Goal: Task Accomplishment & Management: Manage account settings

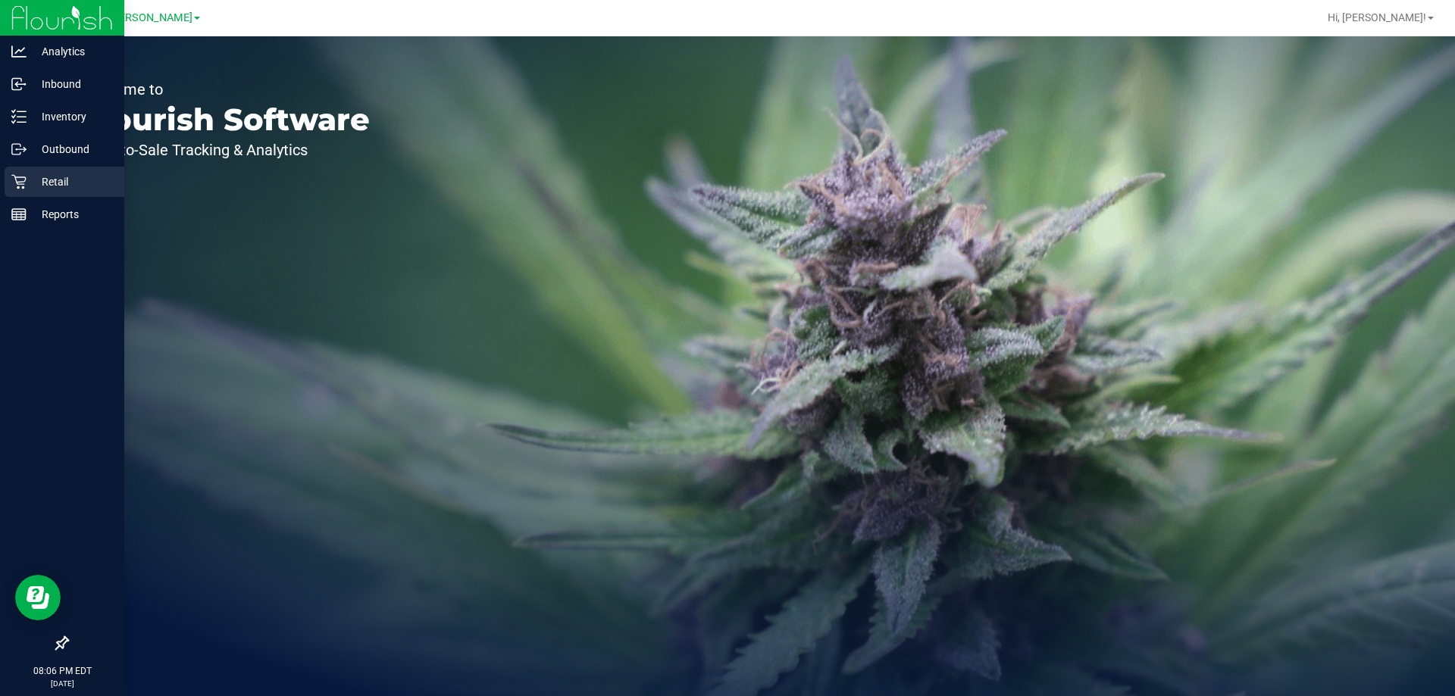
click at [0, 180] on link "Retail" at bounding box center [62, 183] width 124 height 33
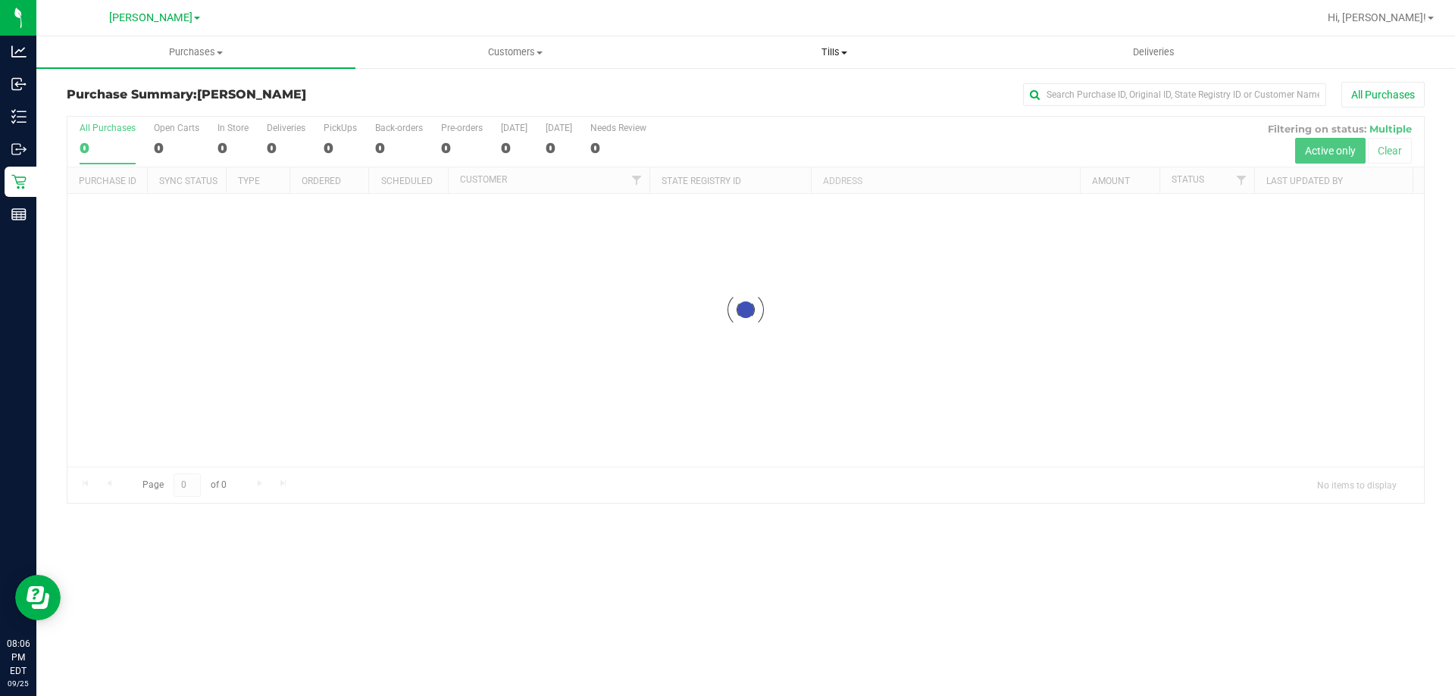
click at [833, 52] on span "Tills" at bounding box center [833, 52] width 317 height 14
click at [733, 90] on span "Manage tills" at bounding box center [725, 91] width 102 height 13
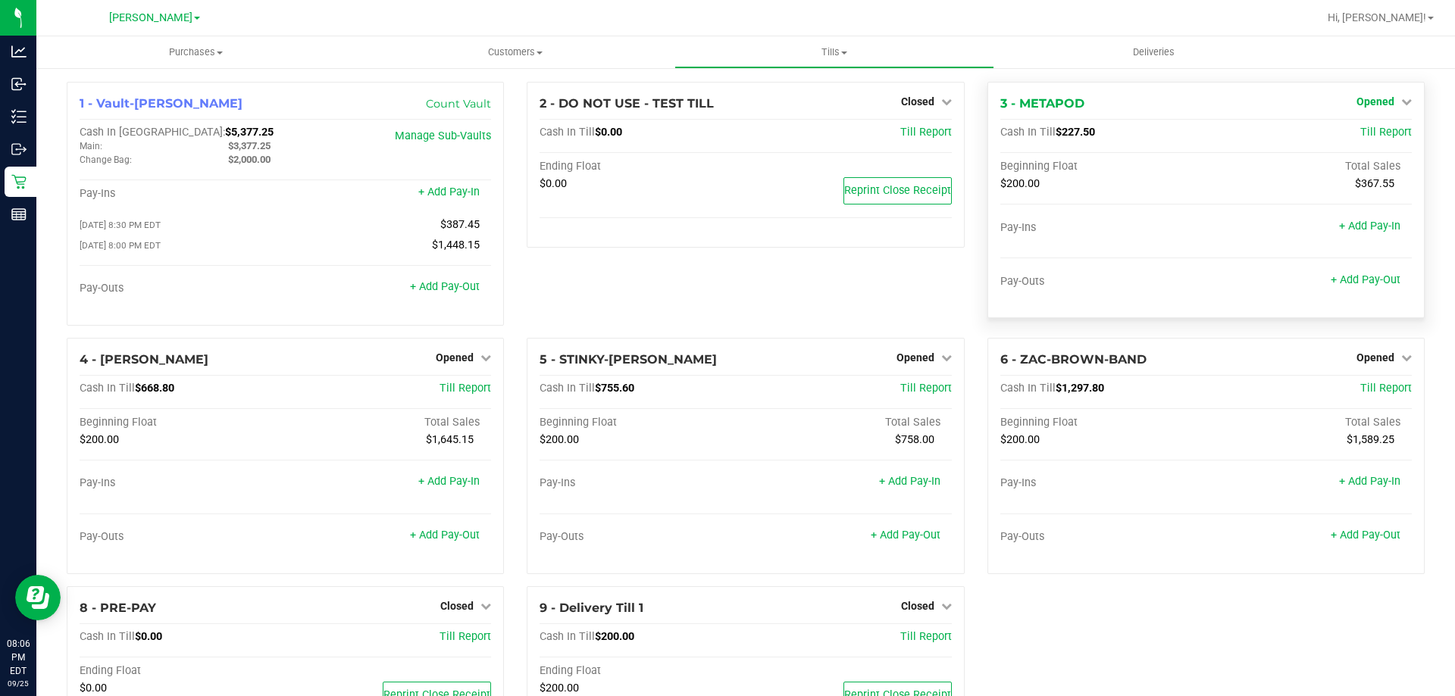
click at [1370, 95] on span "Opened" at bounding box center [1375, 101] width 38 height 12
click at [1369, 133] on link "Close Till" at bounding box center [1376, 133] width 41 height 12
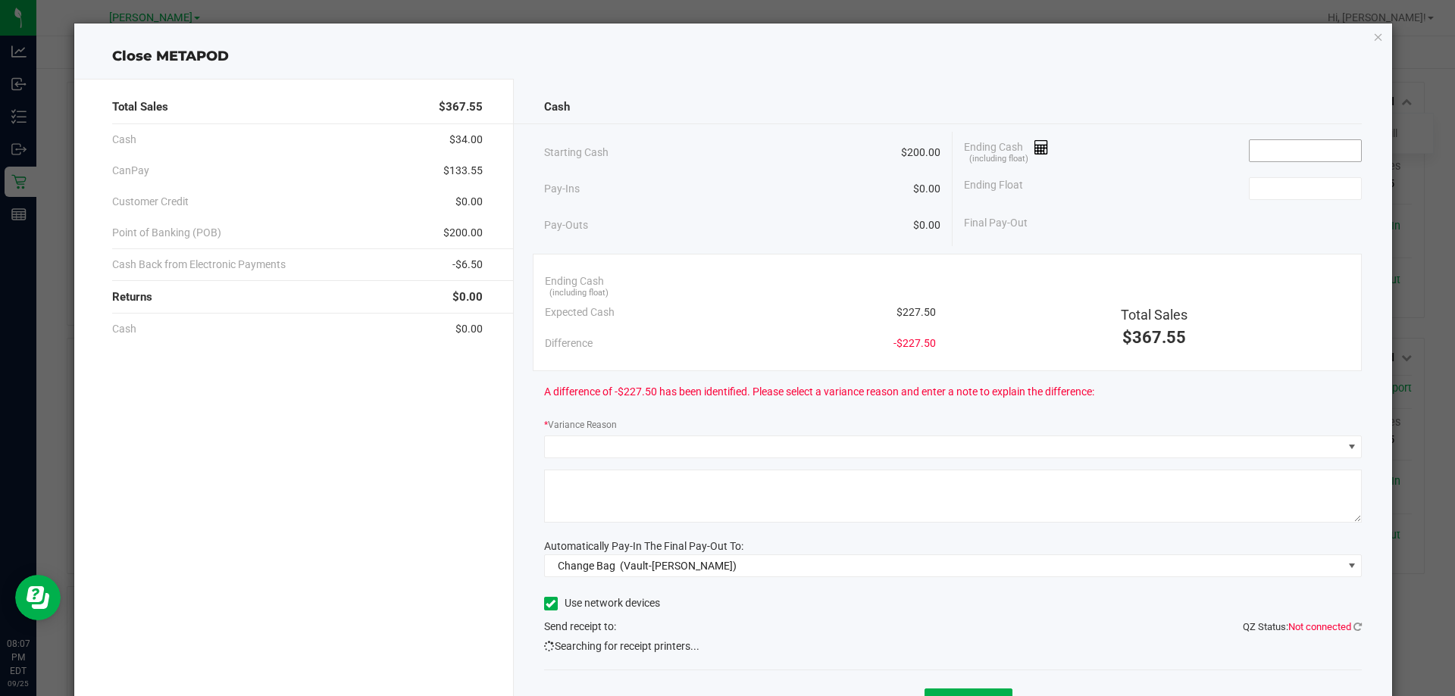
click at [1256, 156] on input at bounding box center [1304, 150] width 111 height 21
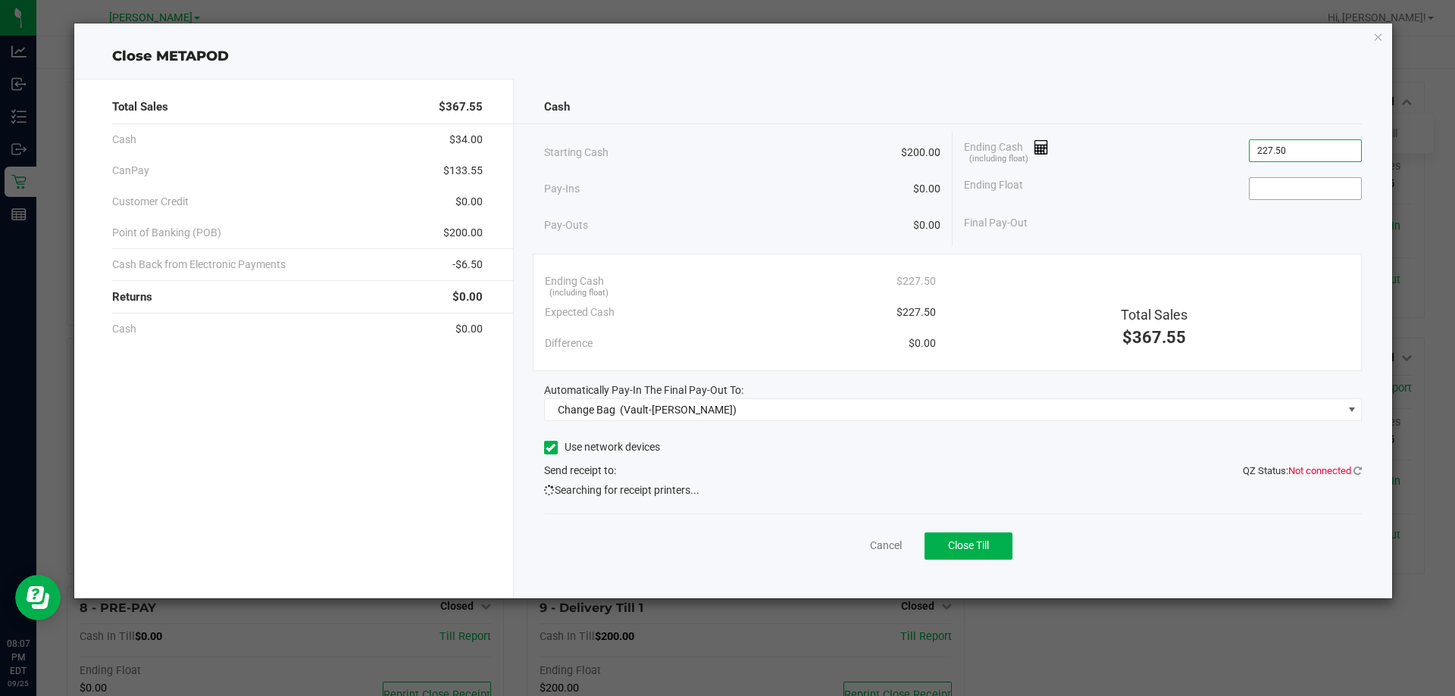
type input "$227.50"
click at [1321, 184] on input at bounding box center [1304, 188] width 111 height 21
click at [1356, 468] on icon at bounding box center [1357, 471] width 8 height 10
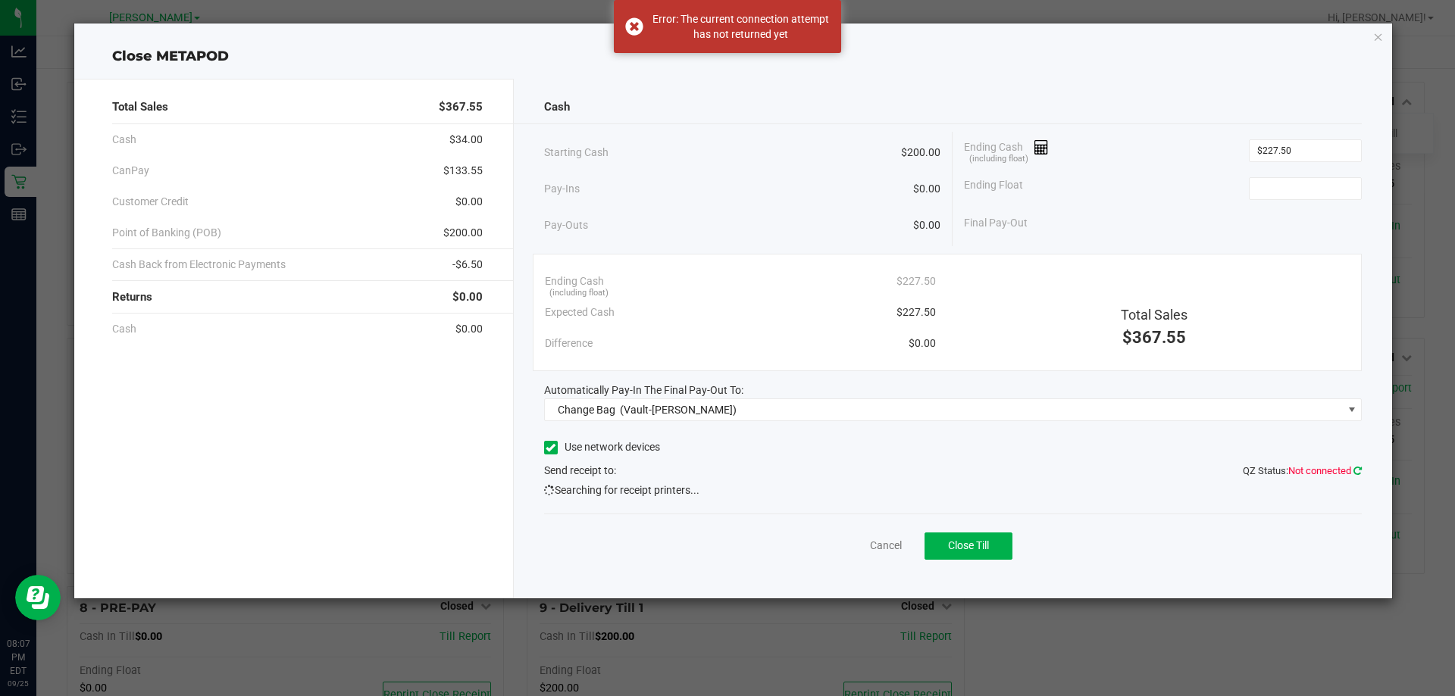
click at [1353, 468] on icon at bounding box center [1357, 471] width 8 height 10
click at [1354, 472] on icon at bounding box center [1357, 471] width 8 height 10
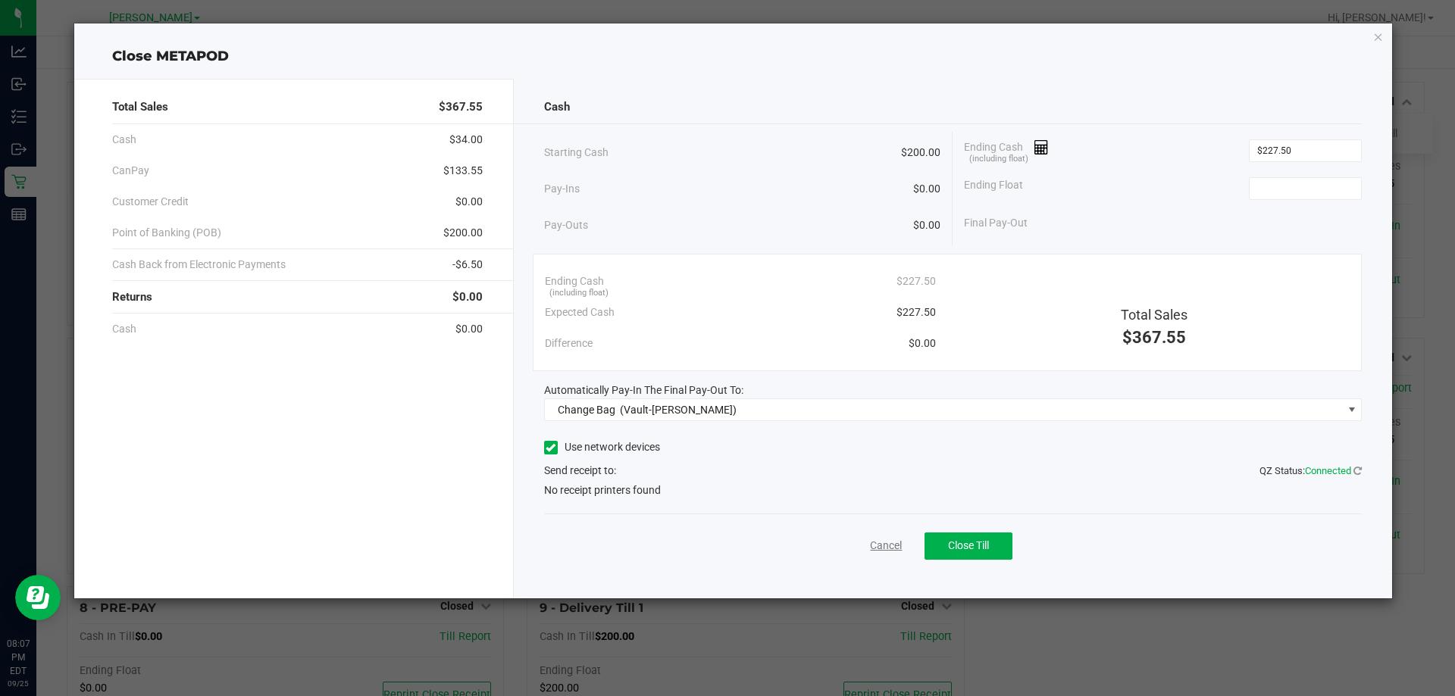
click at [880, 538] on link "Cancel" at bounding box center [886, 546] width 32 height 16
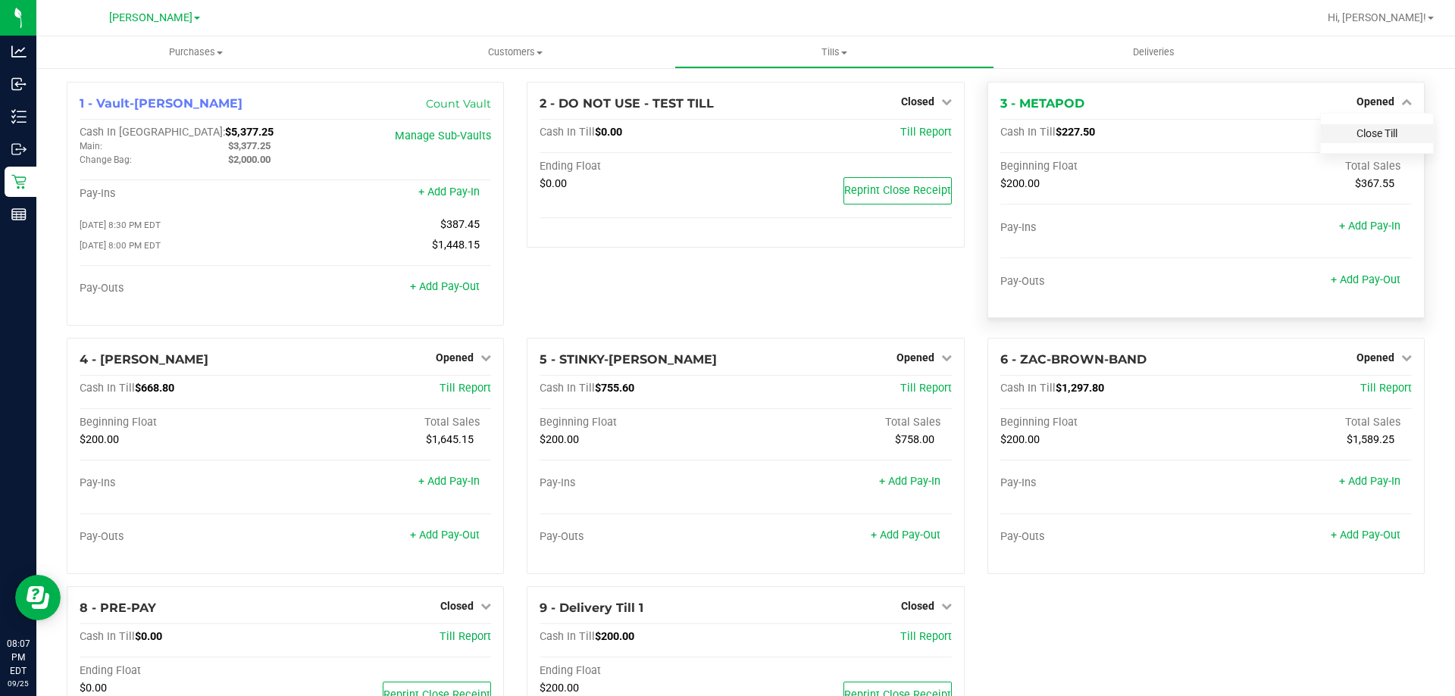
click at [1368, 133] on link "Close Till" at bounding box center [1376, 133] width 41 height 12
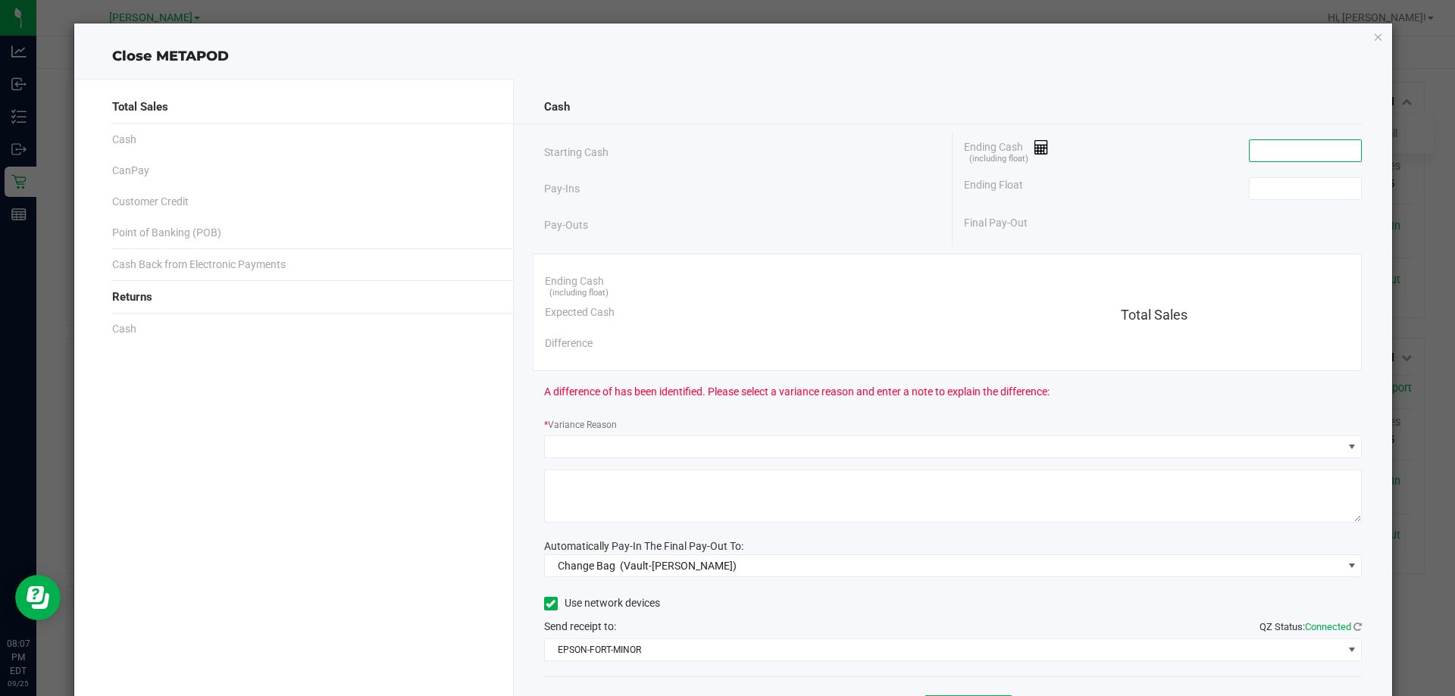
click at [1318, 150] on input at bounding box center [1304, 150] width 111 height 21
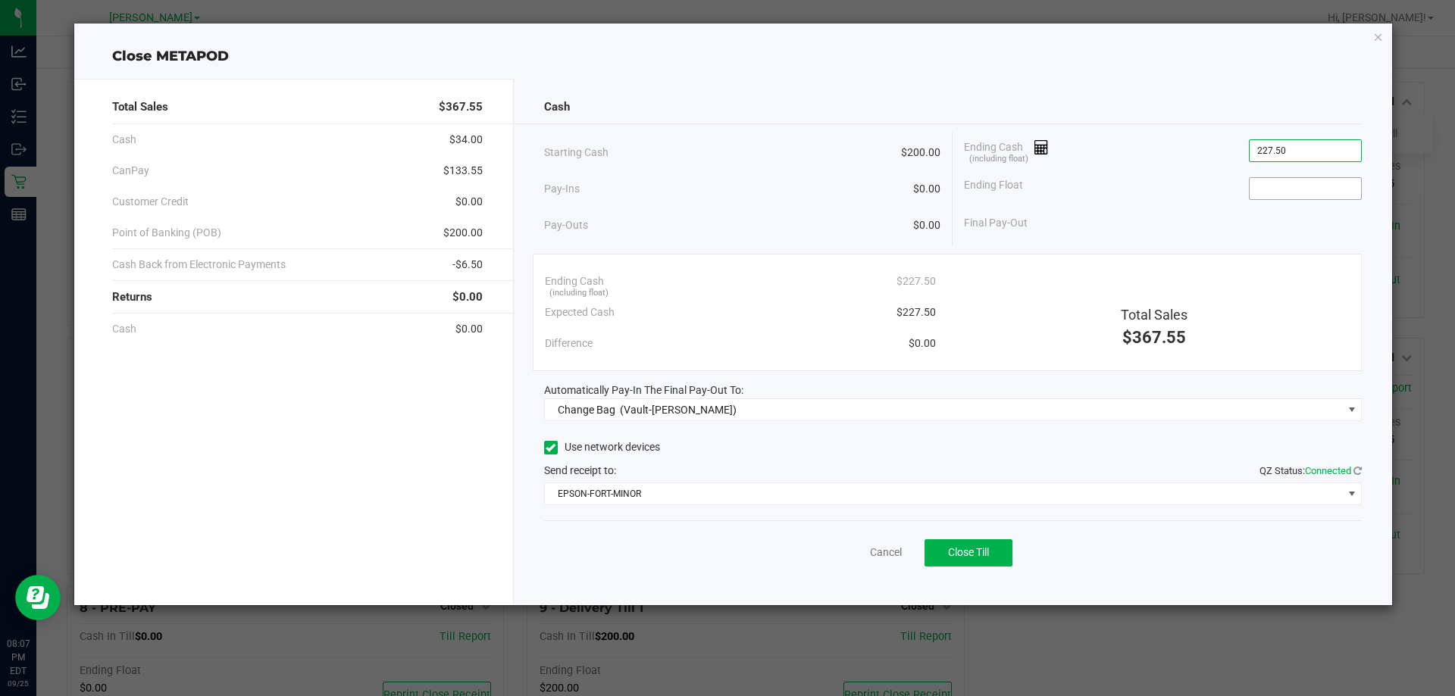
type input "$227.50"
click at [1264, 186] on input at bounding box center [1304, 188] width 111 height 21
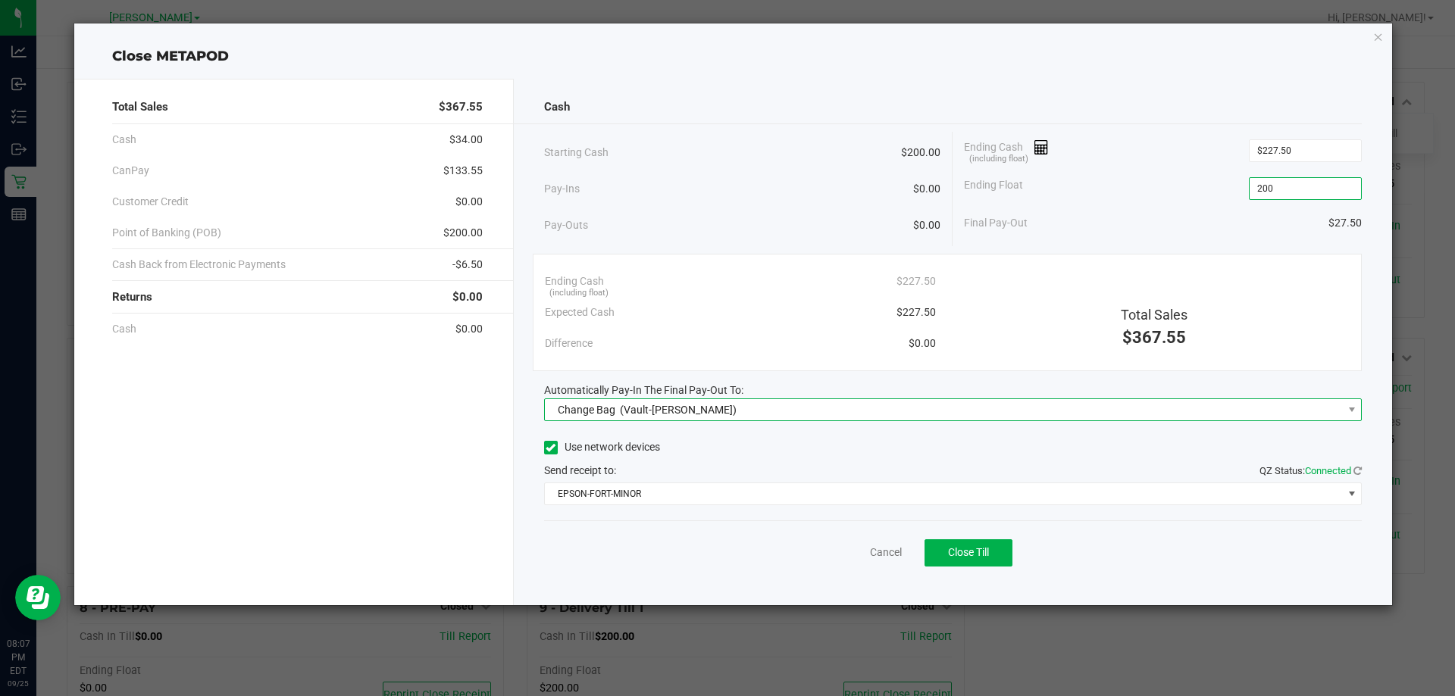
type input "$200.00"
click at [618, 411] on div "Change Bag (Vault-[PERSON_NAME])" at bounding box center [644, 409] width 186 height 27
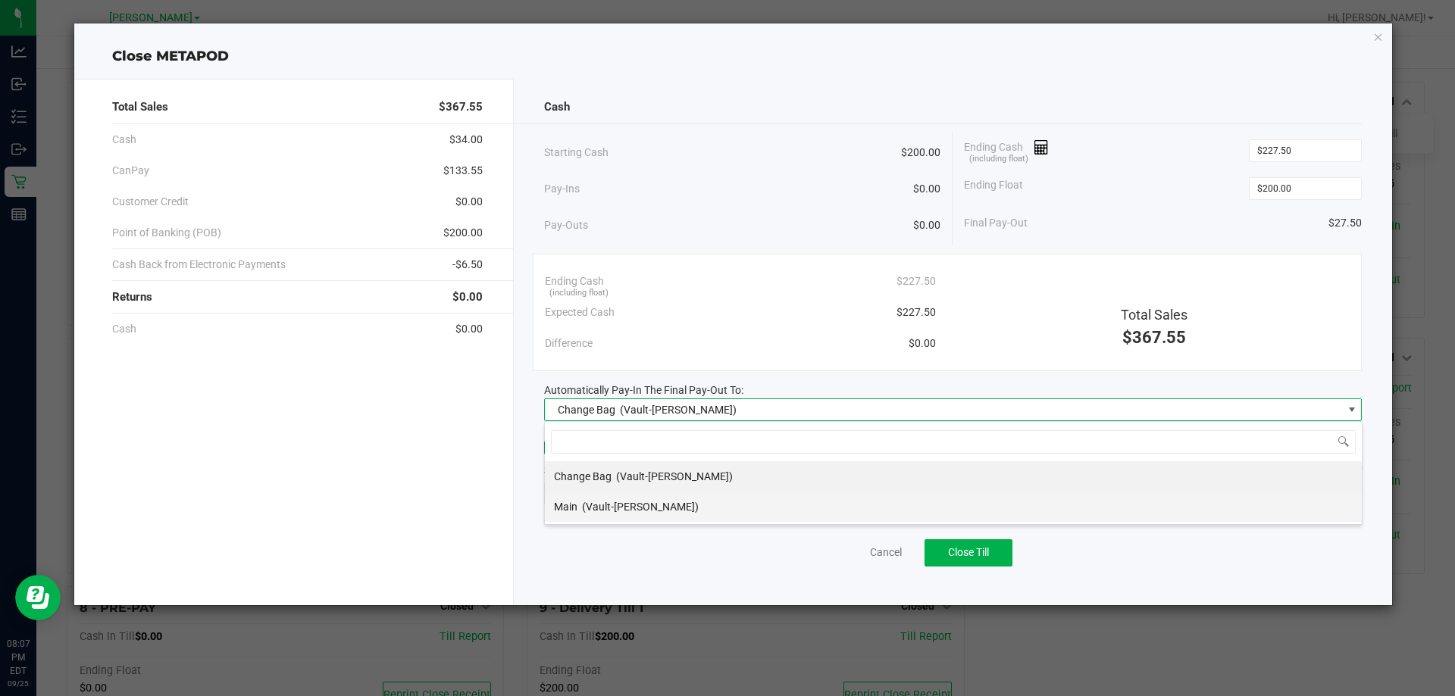
scroll to position [23, 818]
click at [643, 518] on div "Main (Vault-[PERSON_NAME])" at bounding box center [626, 506] width 145 height 27
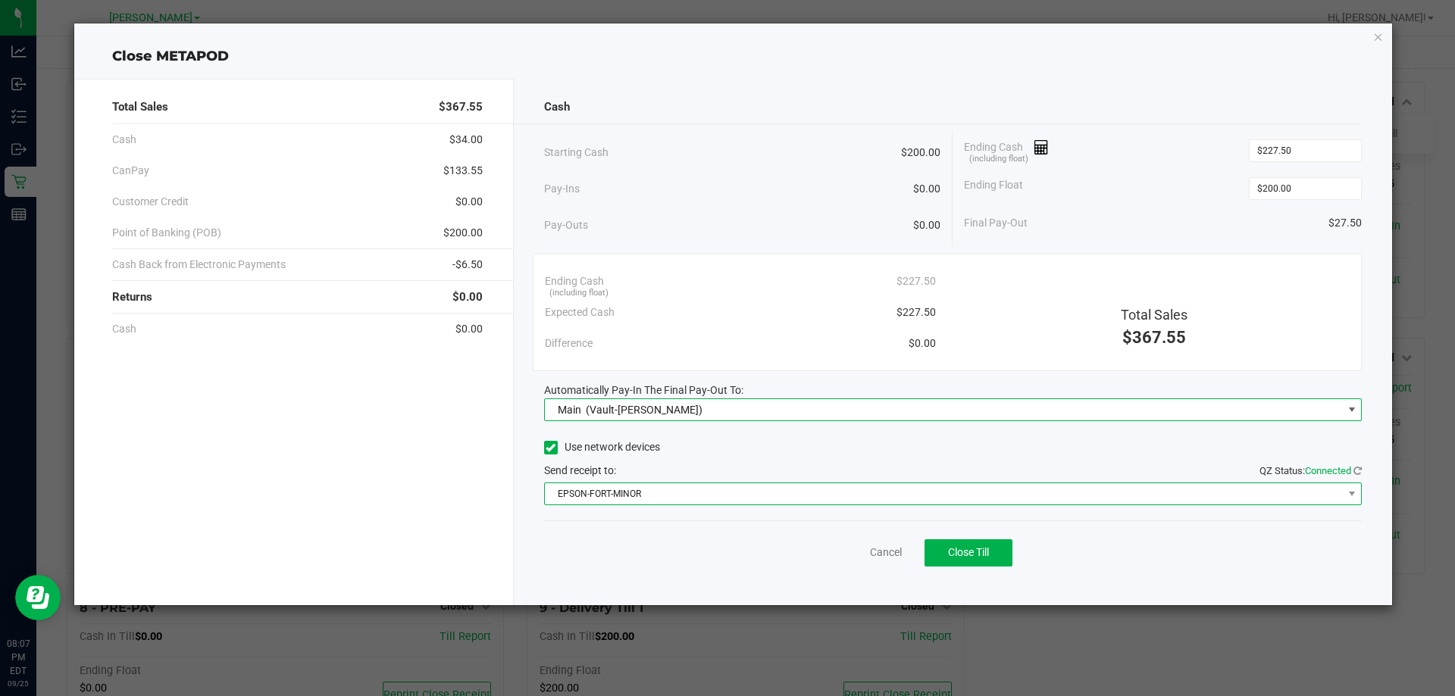
click at [622, 493] on span "EPSON-FORT-MINOR" at bounding box center [944, 493] width 798 height 21
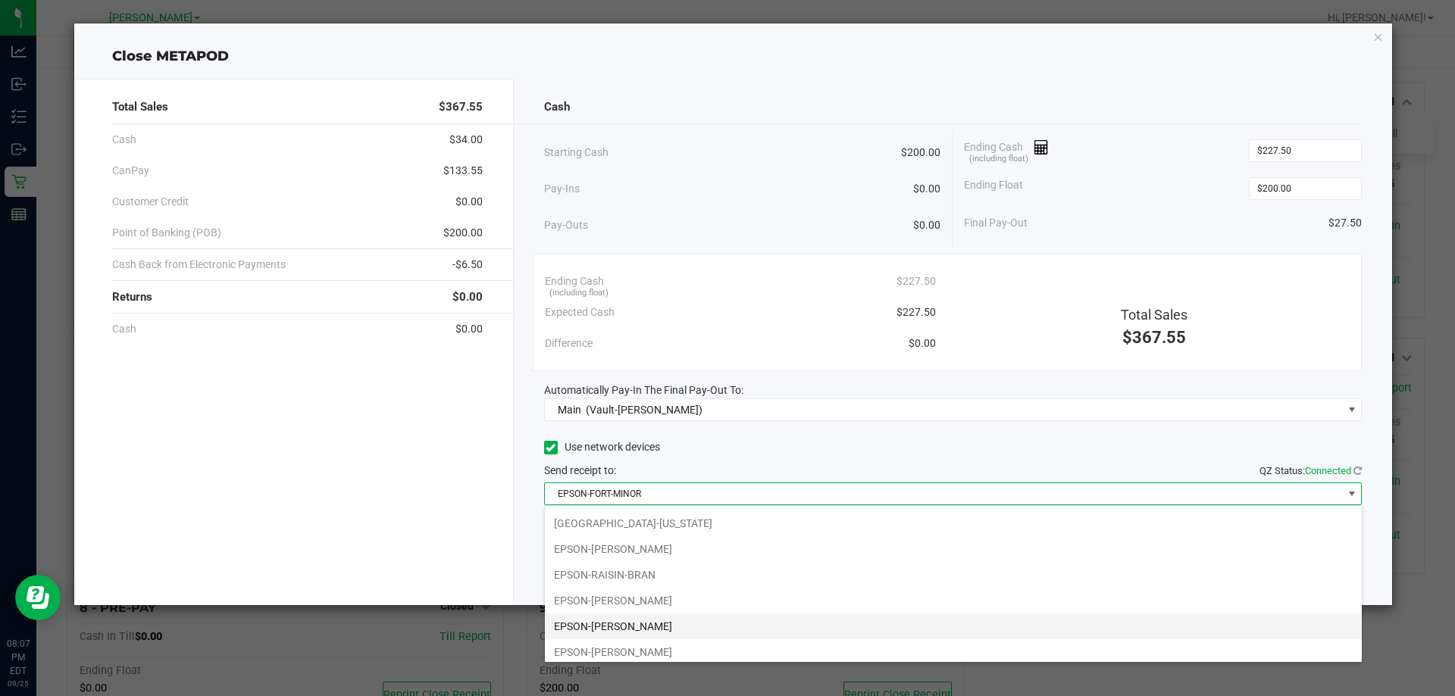
scroll to position [183, 0]
click at [649, 616] on li "EPSON-[PERSON_NAME]" at bounding box center [953, 621] width 817 height 26
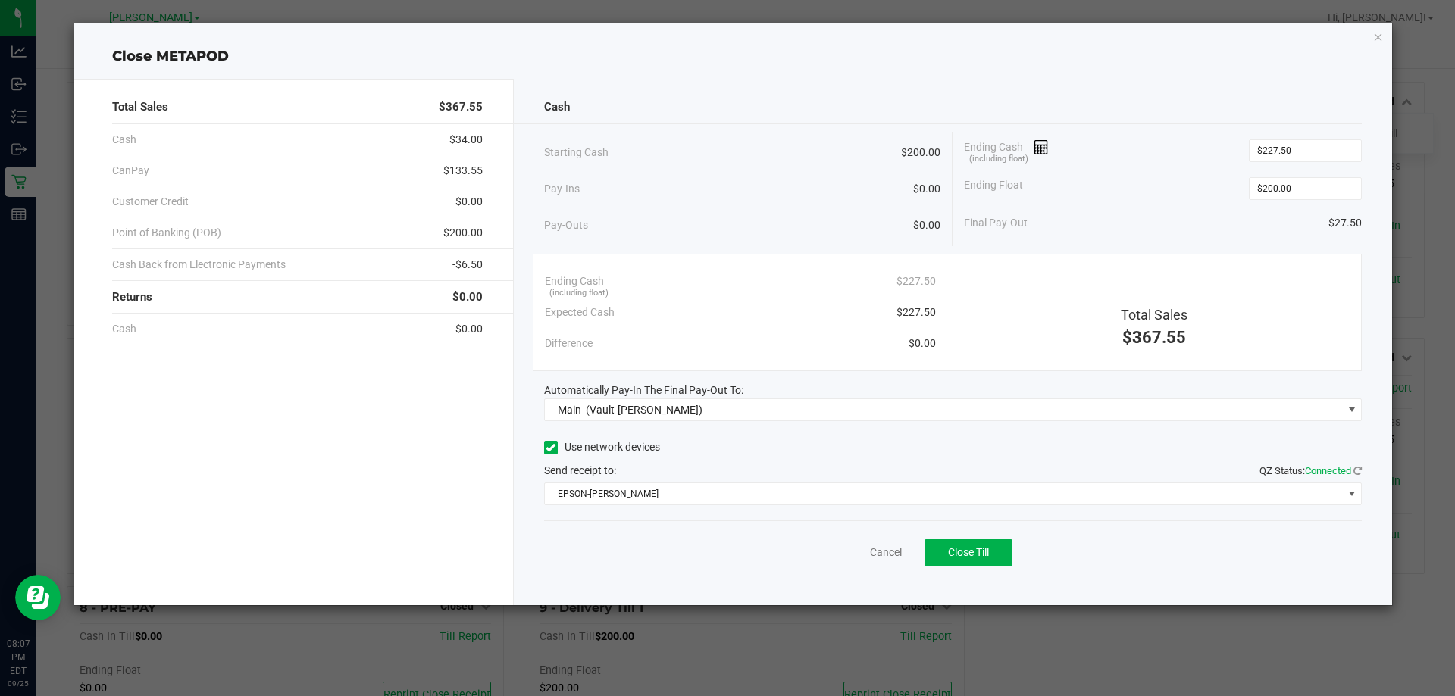
click at [1162, 215] on div "Final Pay-Out $27.50" at bounding box center [1163, 223] width 398 height 31
click at [982, 543] on button "Close Till" at bounding box center [968, 553] width 88 height 27
click at [864, 546] on link "Dismiss" at bounding box center [852, 553] width 36 height 16
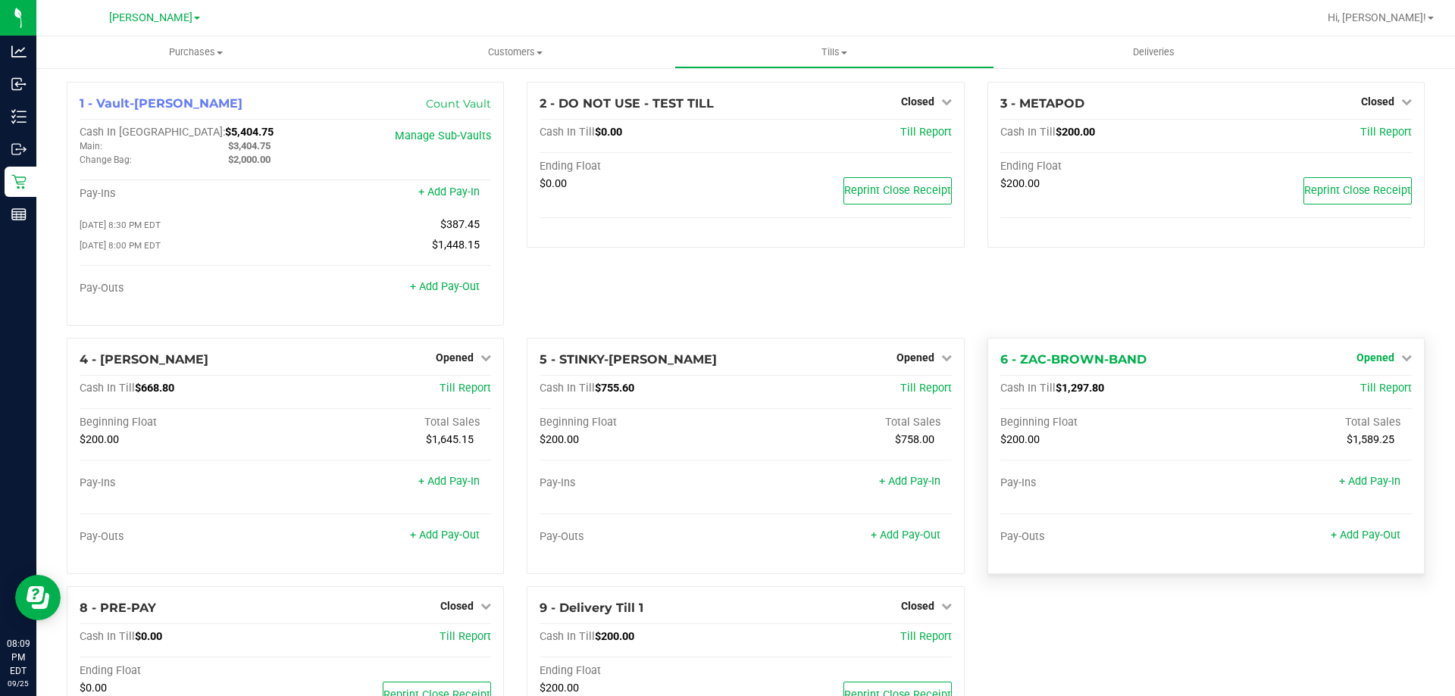
click at [1401, 358] on icon at bounding box center [1406, 357] width 11 height 11
click at [1362, 391] on link "Close Till" at bounding box center [1376, 389] width 41 height 12
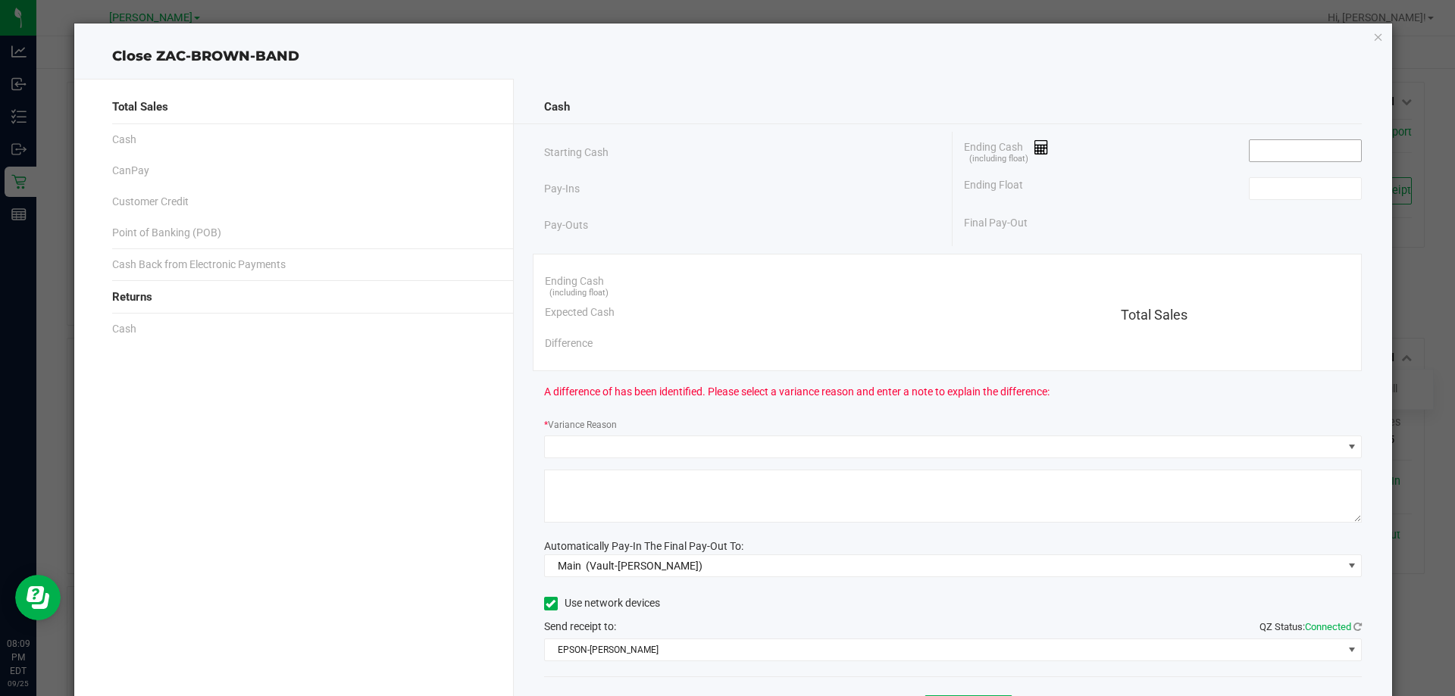
click at [1272, 148] on input at bounding box center [1304, 150] width 111 height 21
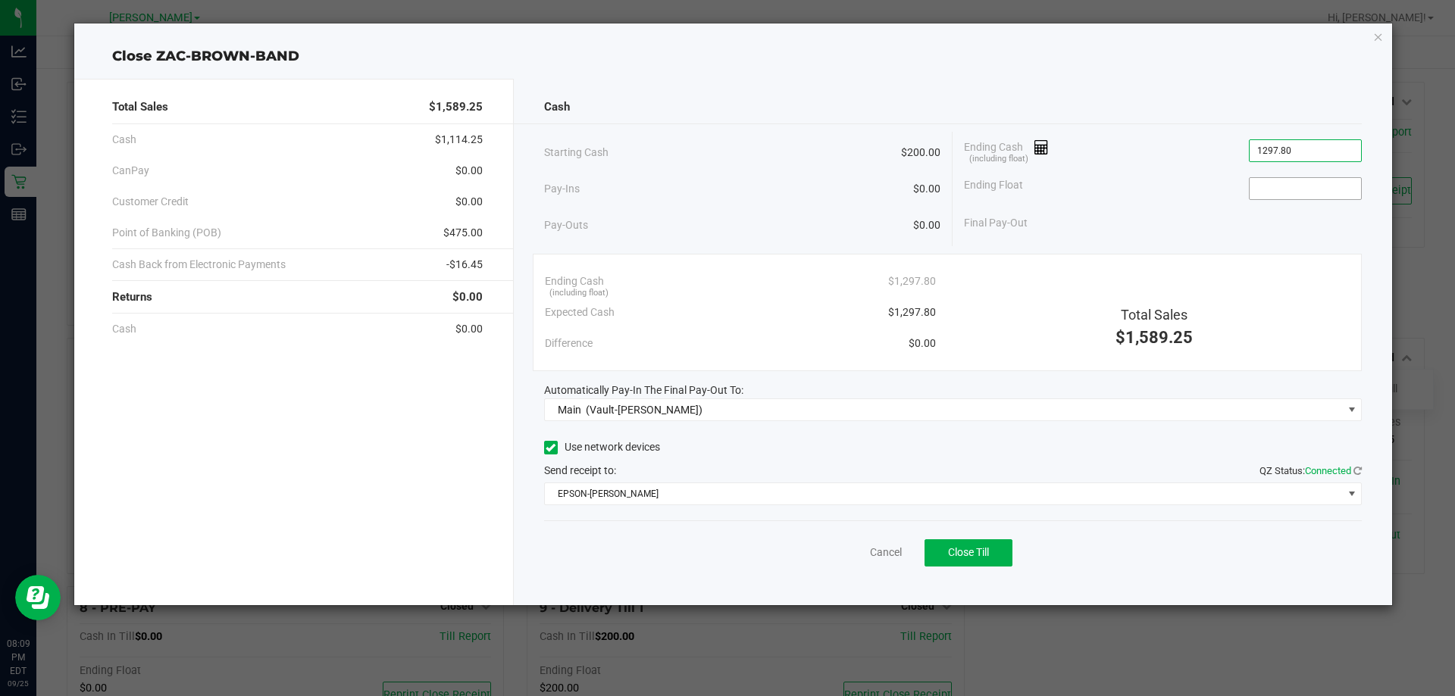
click at [1274, 191] on input at bounding box center [1304, 188] width 111 height 21
type input "$1,297.80"
click at [1137, 206] on div "Ending Float 200" at bounding box center [1163, 189] width 398 height 38
type input "$200.00"
click at [999, 556] on button "Close Till" at bounding box center [968, 553] width 88 height 27
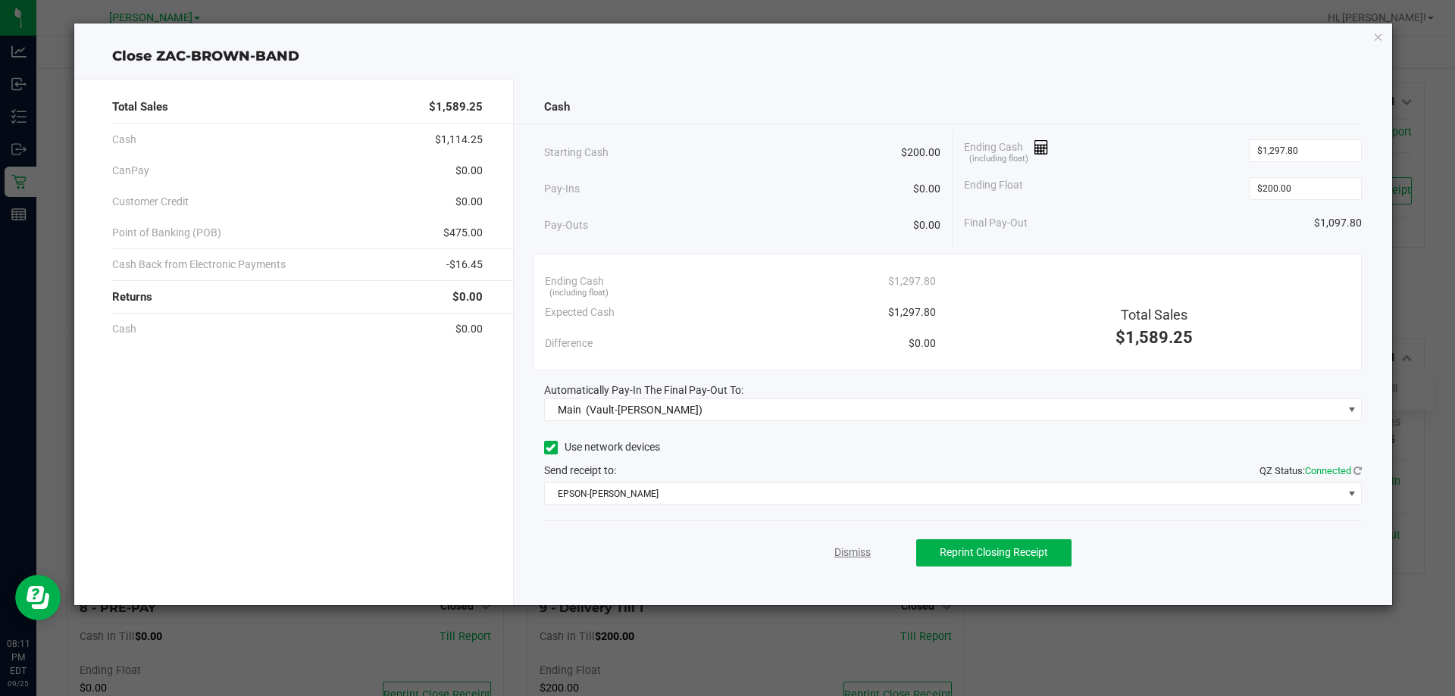
click at [844, 547] on link "Dismiss" at bounding box center [852, 553] width 36 height 16
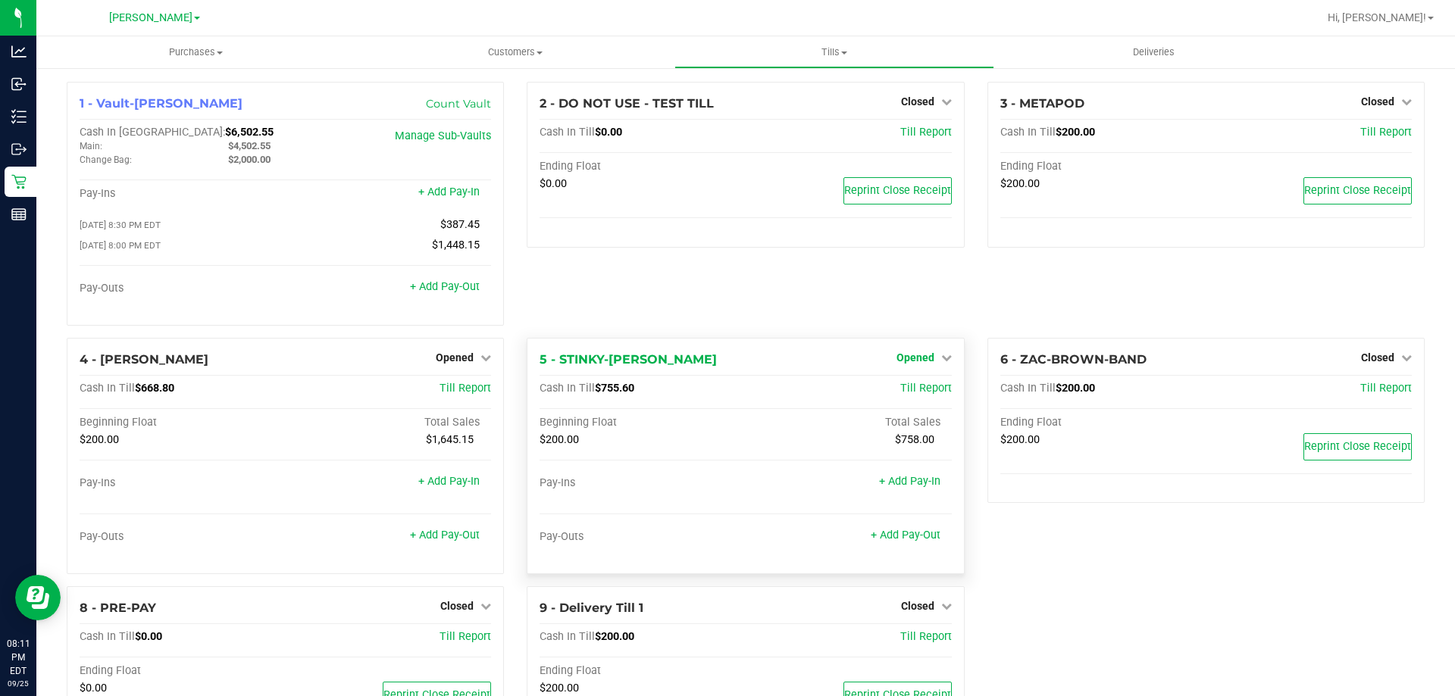
click at [927, 355] on link "Opened" at bounding box center [923, 358] width 55 height 12
click at [924, 364] on span "Opened" at bounding box center [915, 358] width 38 height 12
click at [922, 357] on span "Opened" at bounding box center [915, 358] width 38 height 12
click at [909, 395] on link "Close Till" at bounding box center [916, 389] width 41 height 12
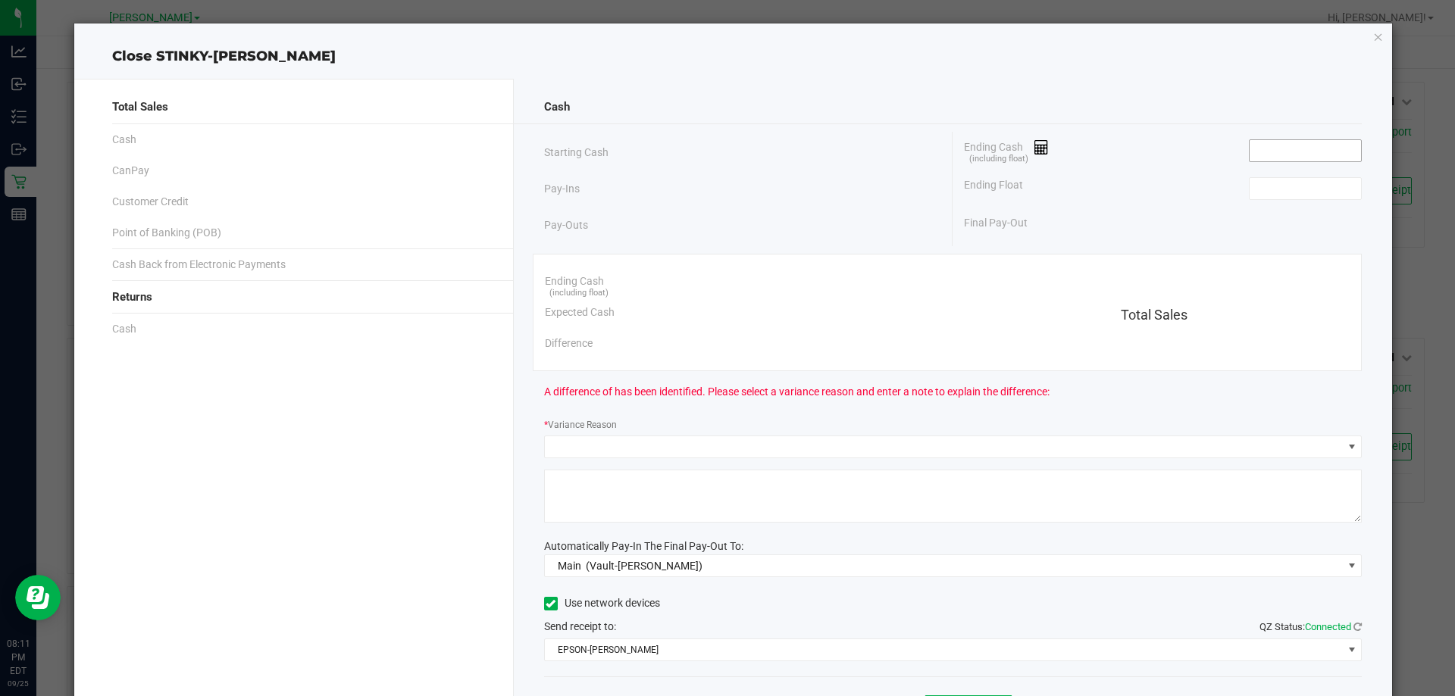
click at [1281, 148] on input at bounding box center [1304, 150] width 111 height 21
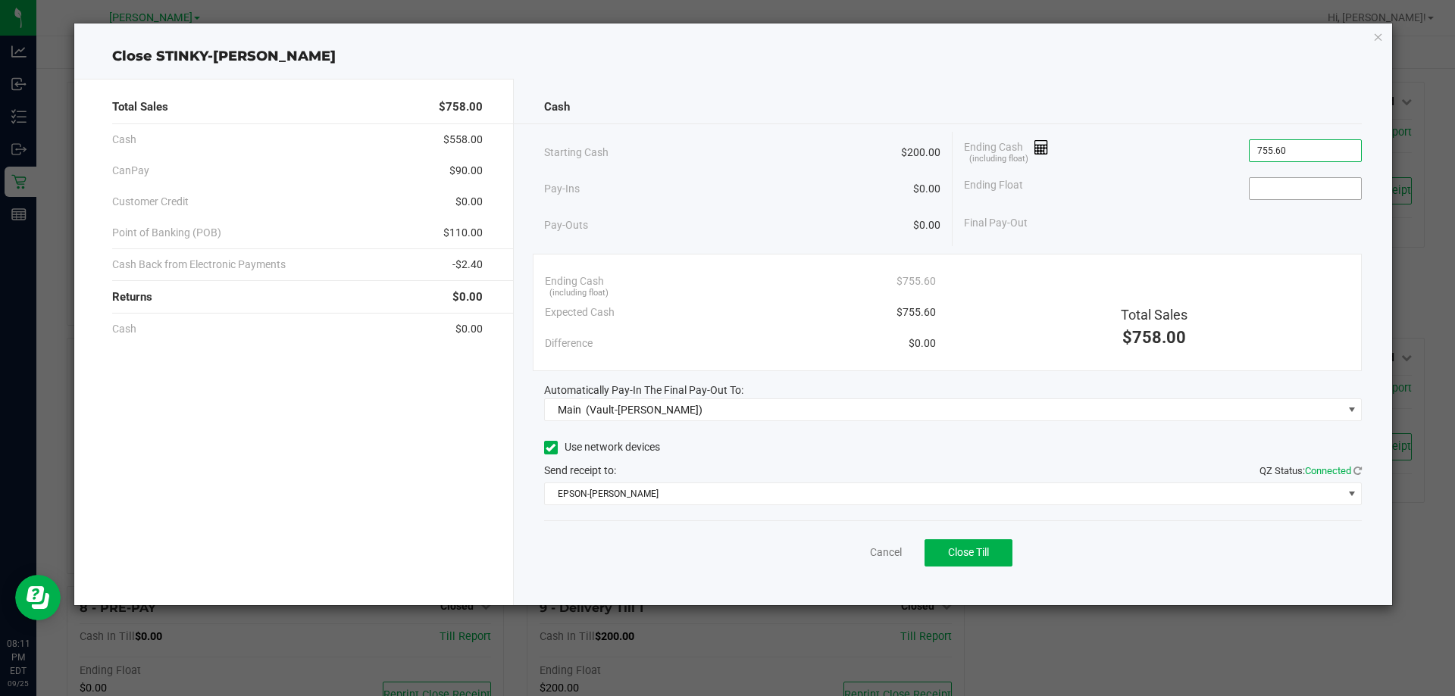
click at [1306, 186] on input at bounding box center [1304, 188] width 111 height 21
type input "$755.60"
click at [1145, 202] on div "Ending Float 200" at bounding box center [1163, 189] width 398 height 38
type input "$200.00"
click at [984, 549] on span "Close Till" at bounding box center [968, 552] width 41 height 12
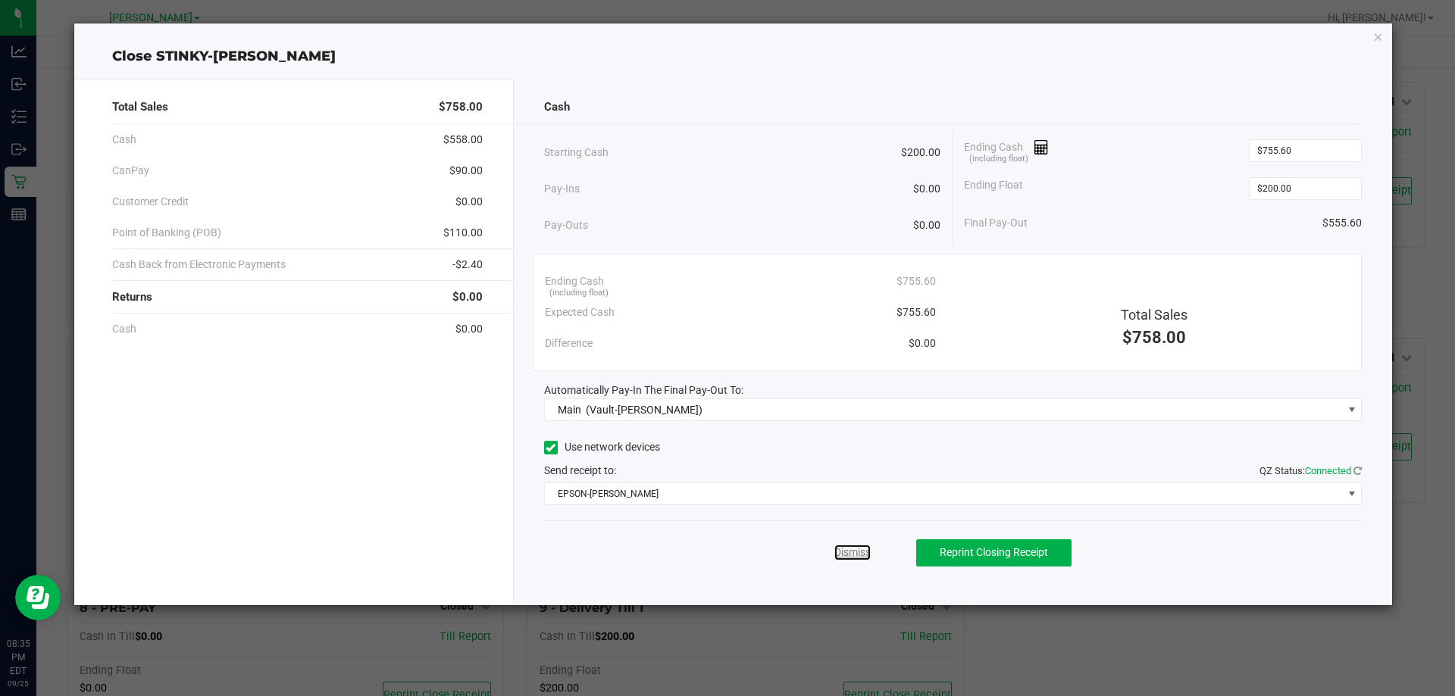
click at [844, 558] on link "Dismiss" at bounding box center [852, 553] width 36 height 16
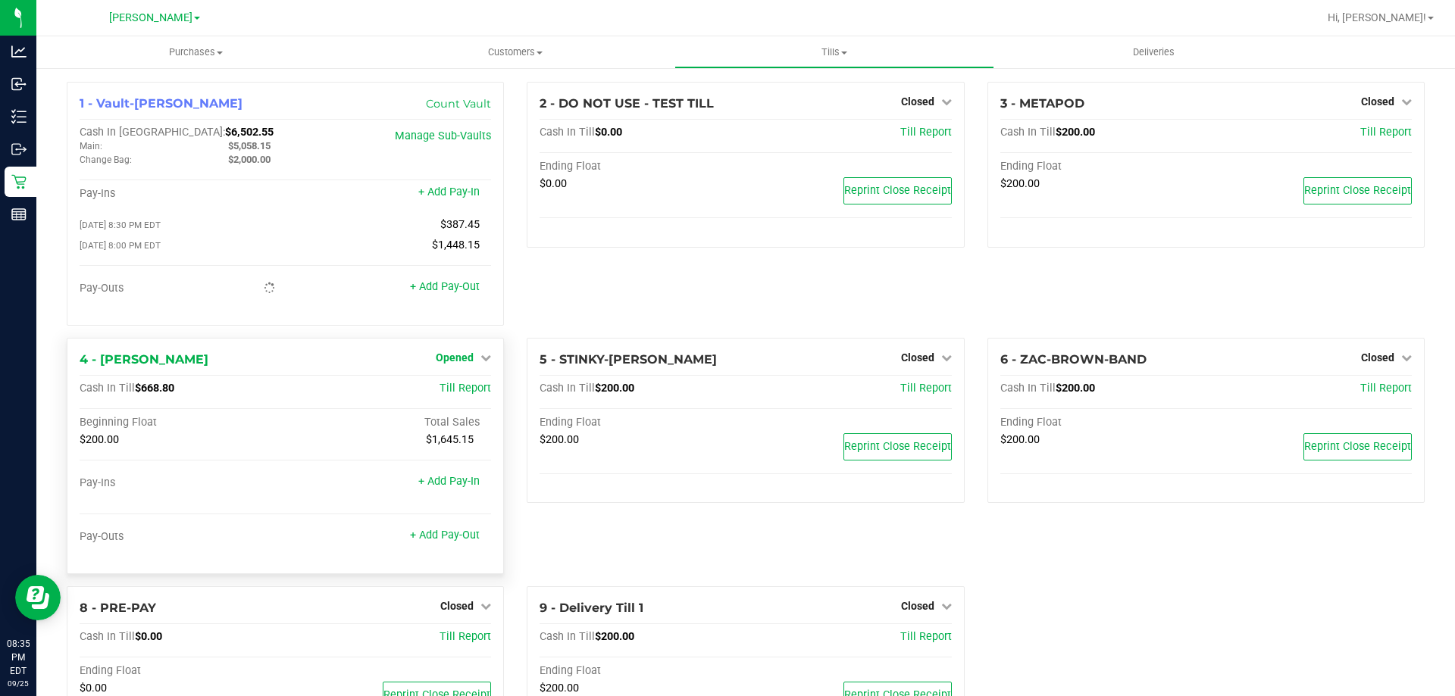
click at [448, 356] on span "Opened" at bounding box center [455, 358] width 38 height 12
click at [452, 388] on link "Close Till" at bounding box center [456, 389] width 41 height 12
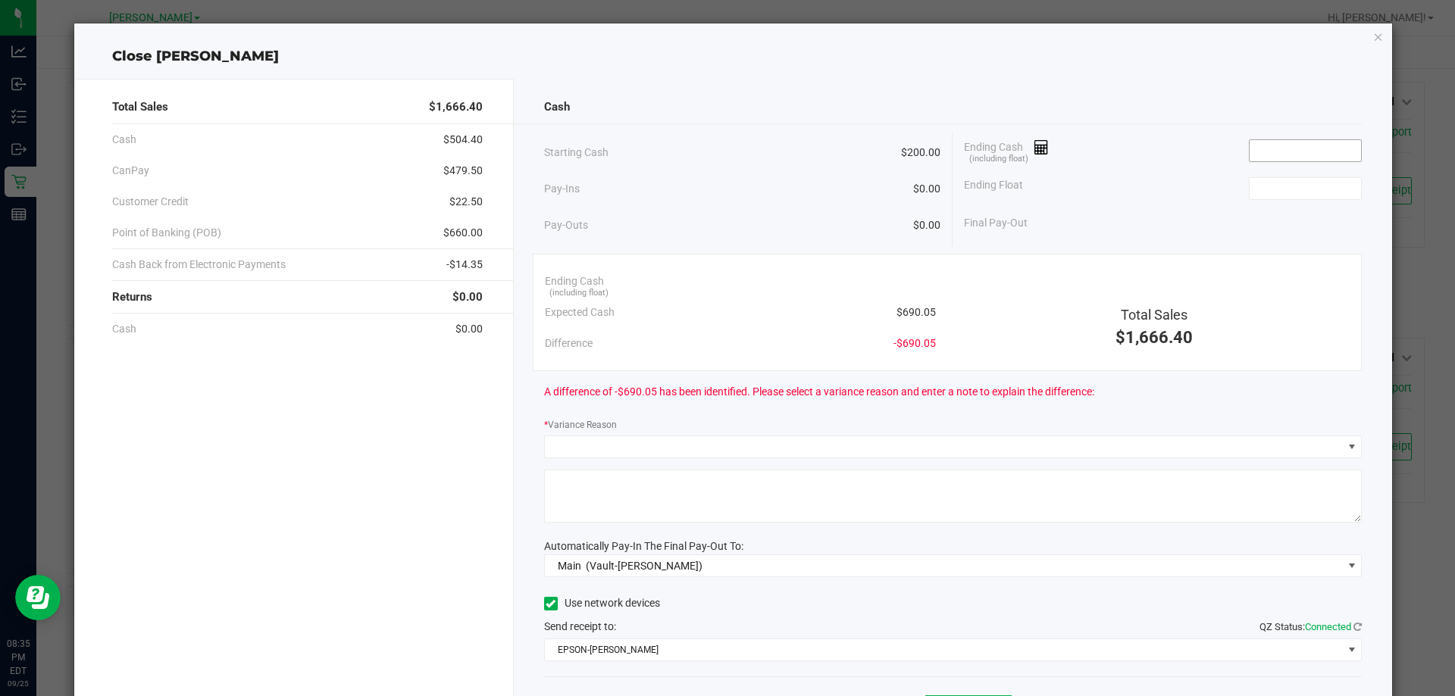
click at [1257, 145] on input at bounding box center [1304, 150] width 111 height 21
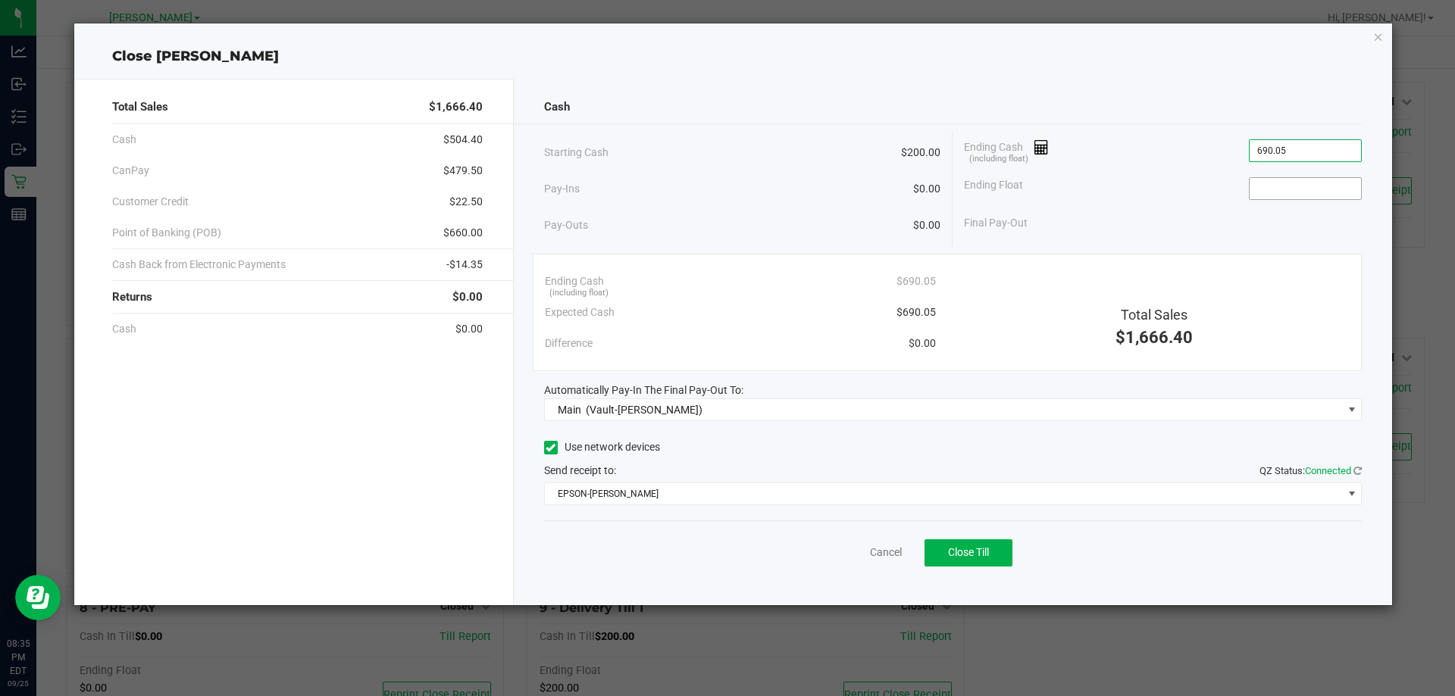
type input "$690.05"
click at [1284, 184] on input at bounding box center [1304, 188] width 111 height 21
type input "$200.00"
click at [1131, 197] on div "Ending Float $200.00" at bounding box center [1163, 189] width 398 height 38
click at [969, 565] on button "Close Till" at bounding box center [968, 553] width 88 height 27
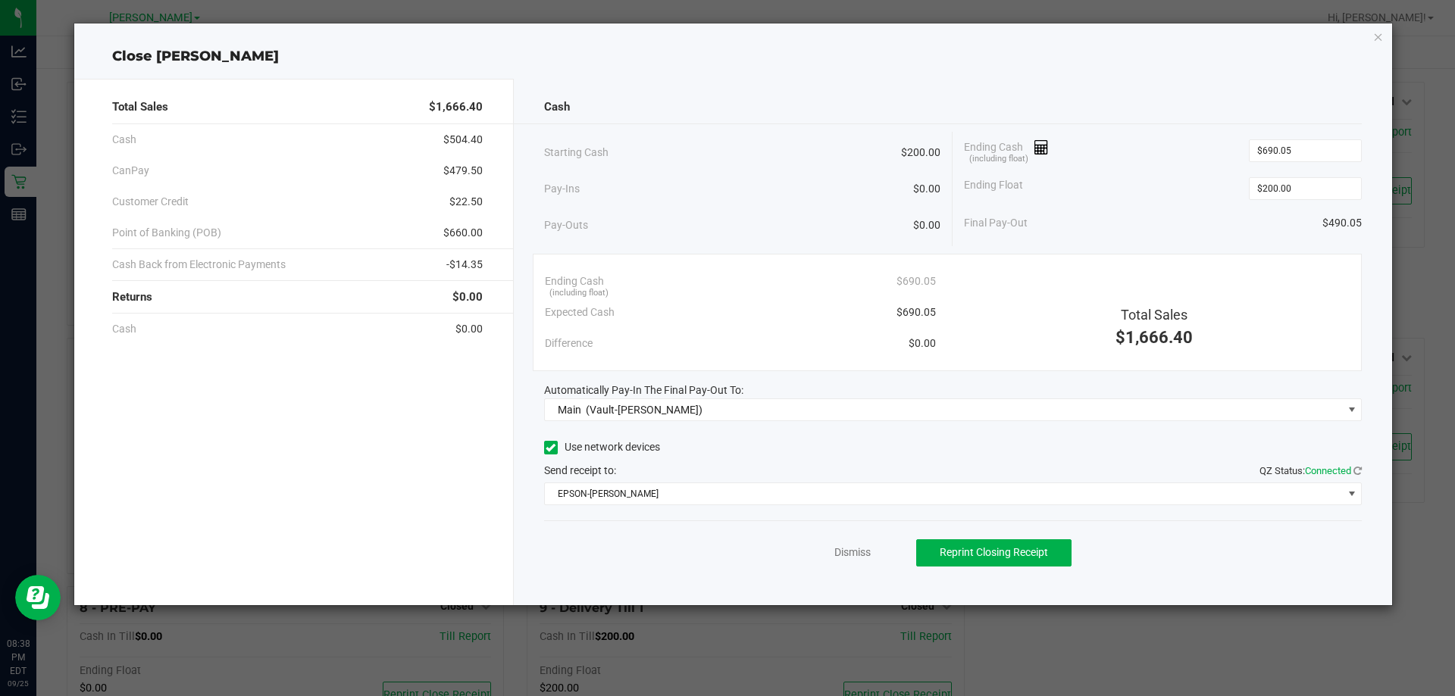
click at [635, 553] on div "Dismiss Reprint Closing Receipt" at bounding box center [953, 550] width 818 height 58
click at [863, 549] on link "Dismiss" at bounding box center [852, 553] width 36 height 16
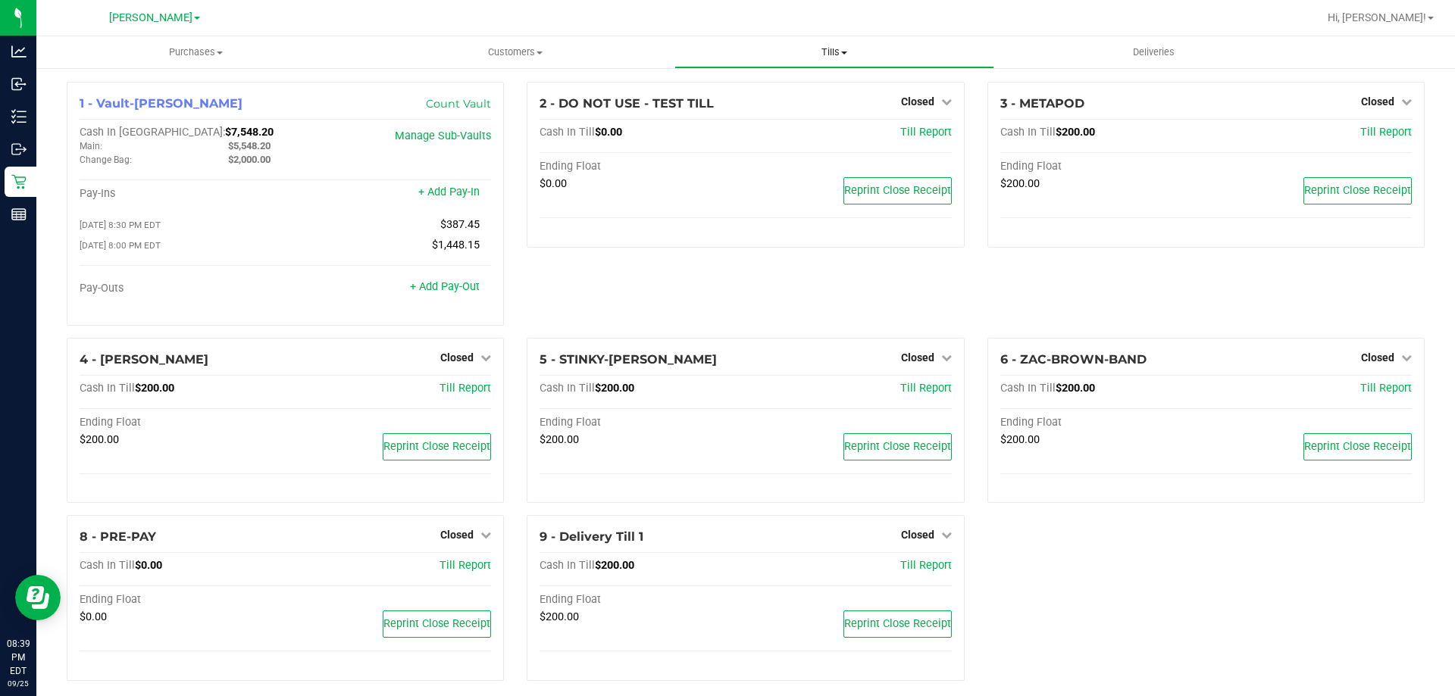
click at [838, 46] on span "Tills" at bounding box center [833, 52] width 317 height 14
click at [721, 115] on span "Reconcile e-payments" at bounding box center [749, 109] width 151 height 13
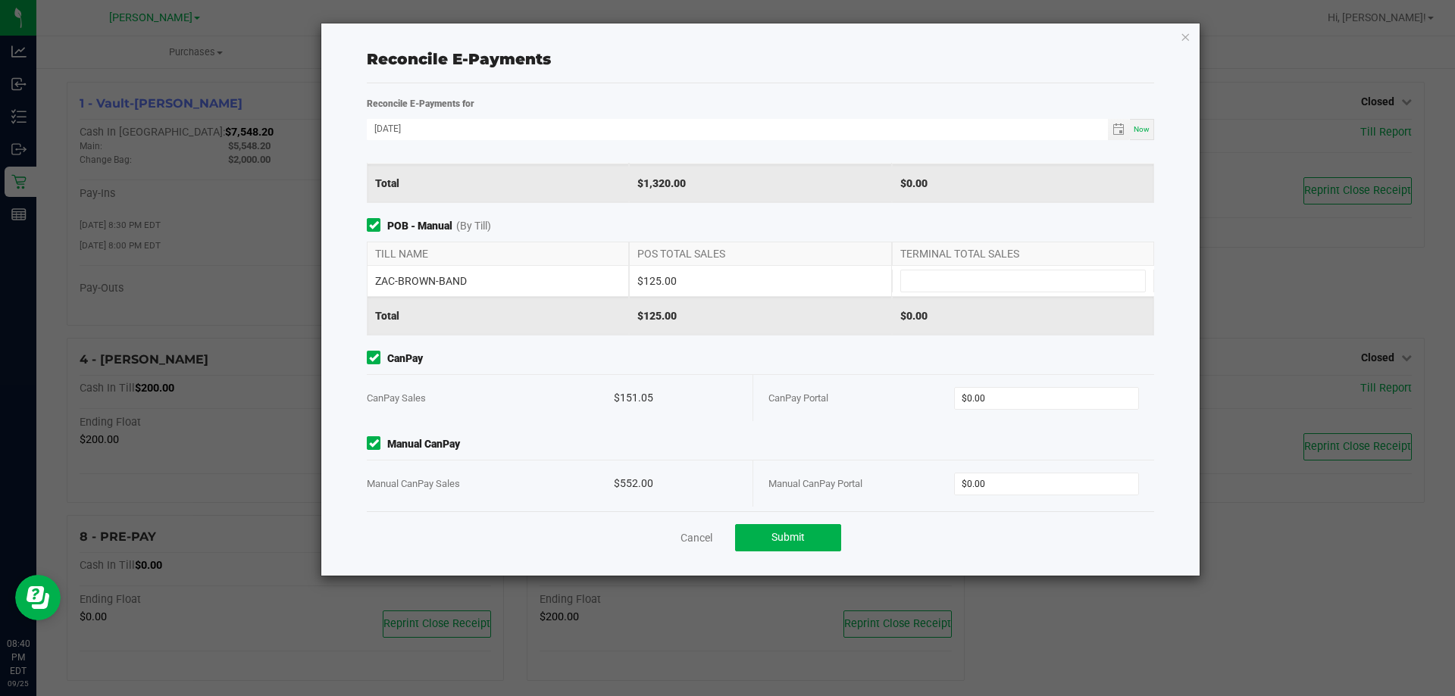
scroll to position [180, 0]
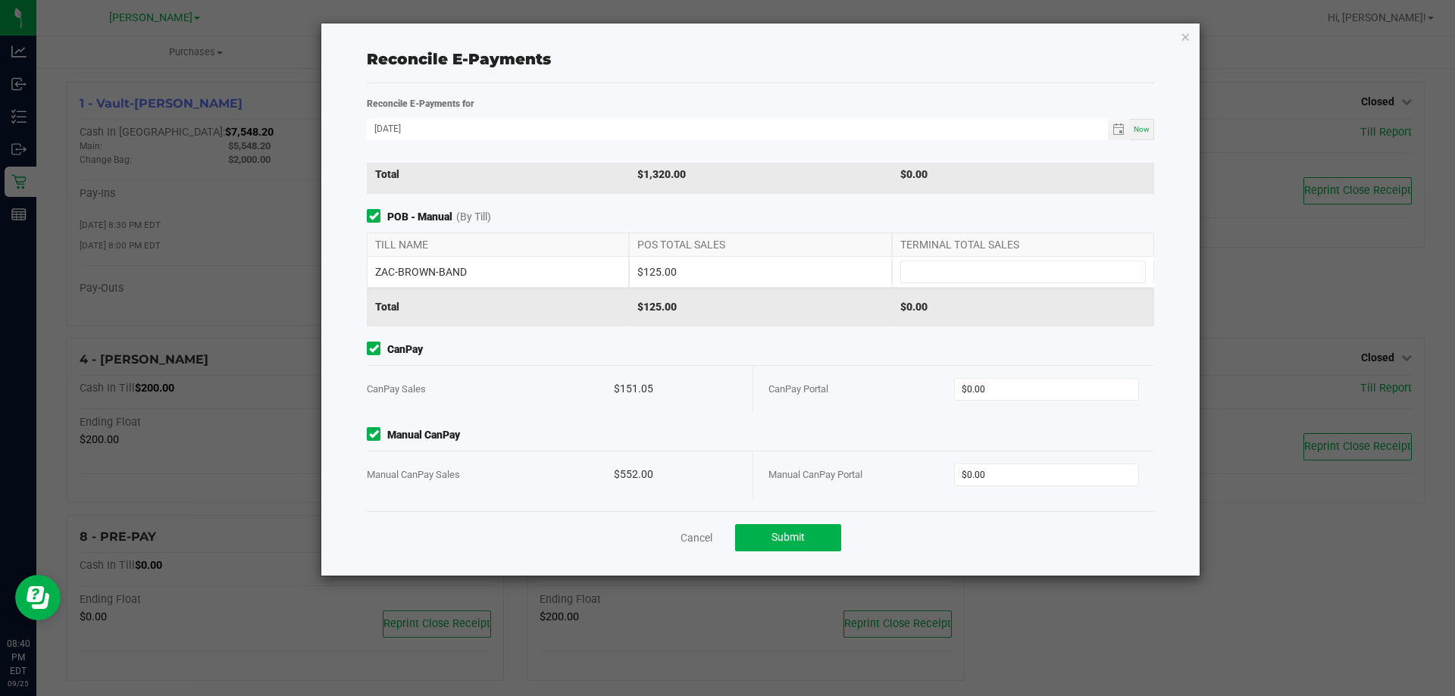
click at [577, 411] on div "Point of Banking (POB) (By Till) TILL NAME POS TOTAL SALES TERMINAL TOTAL SALES…" at bounding box center [760, 337] width 810 height 349
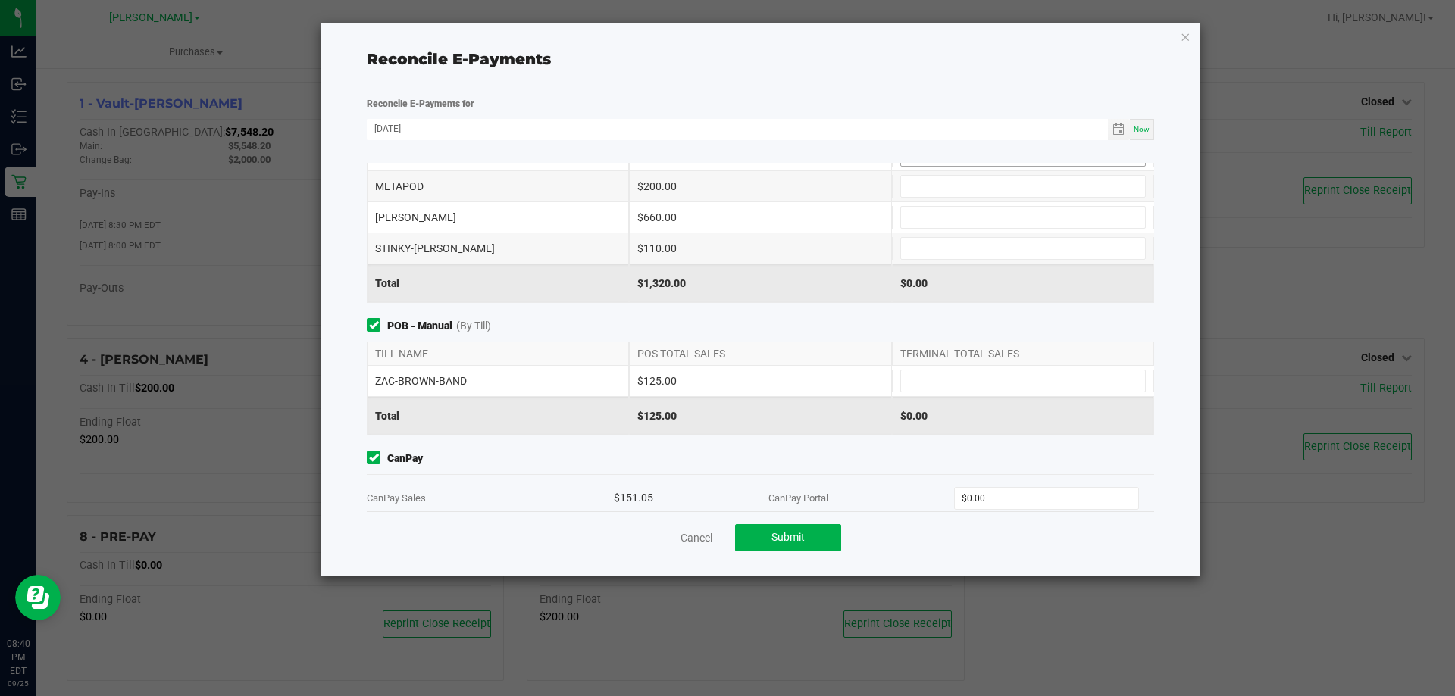
scroll to position [0, 0]
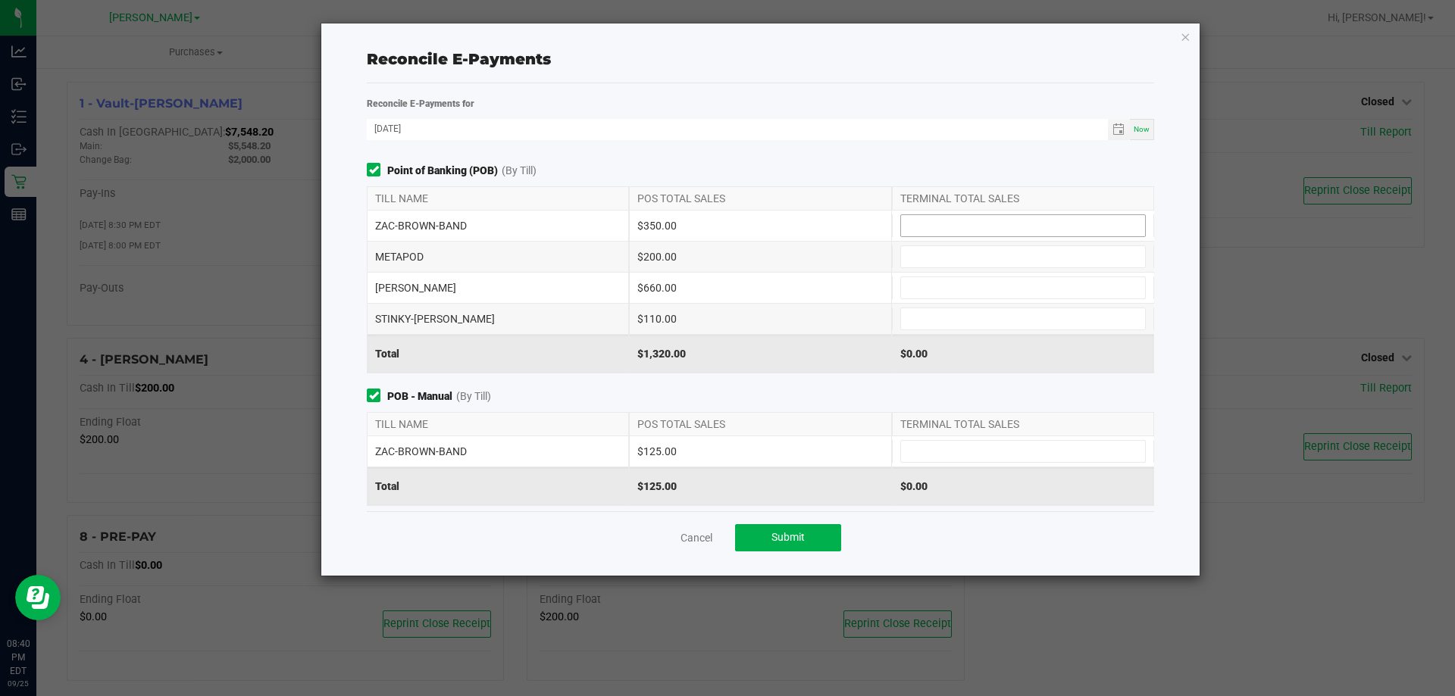
click at [927, 221] on input at bounding box center [1023, 225] width 244 height 21
type input "$350.00"
type input "$200.00"
type input "$660.00"
type input "$110.00"
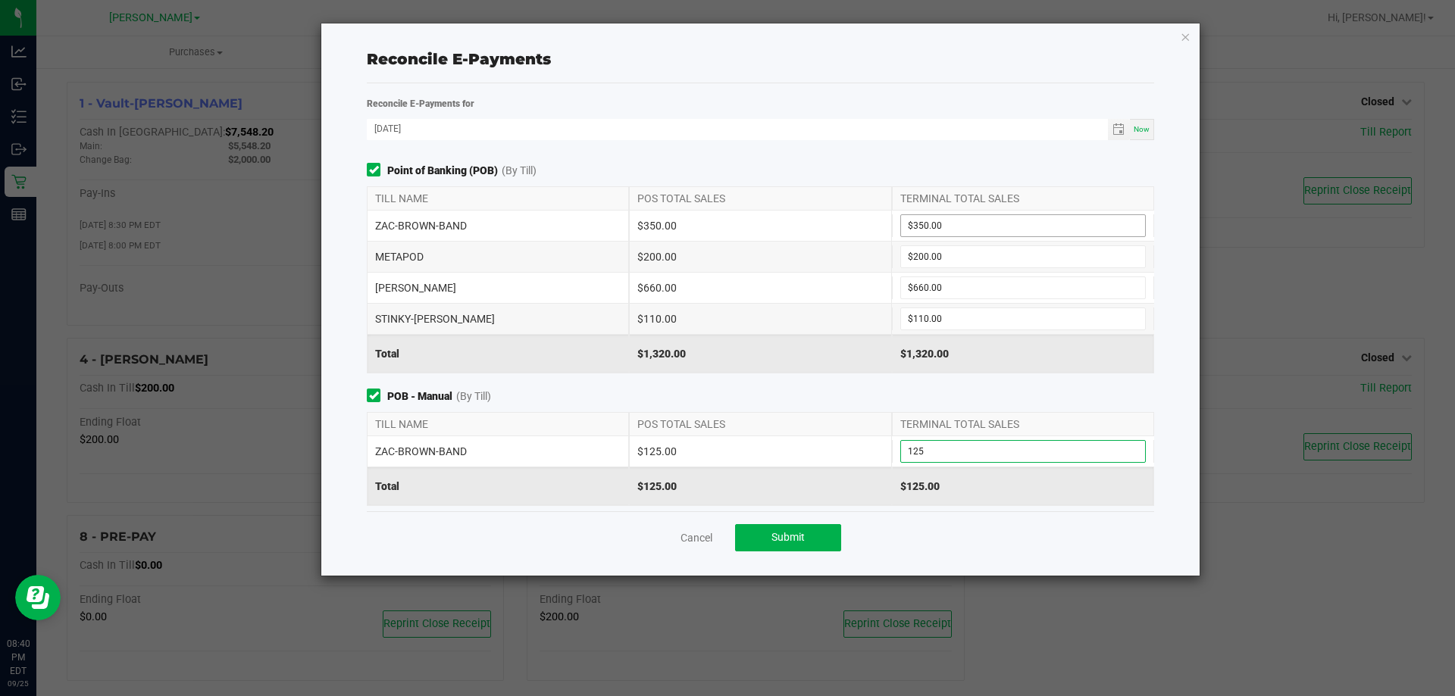
type input "$125.00"
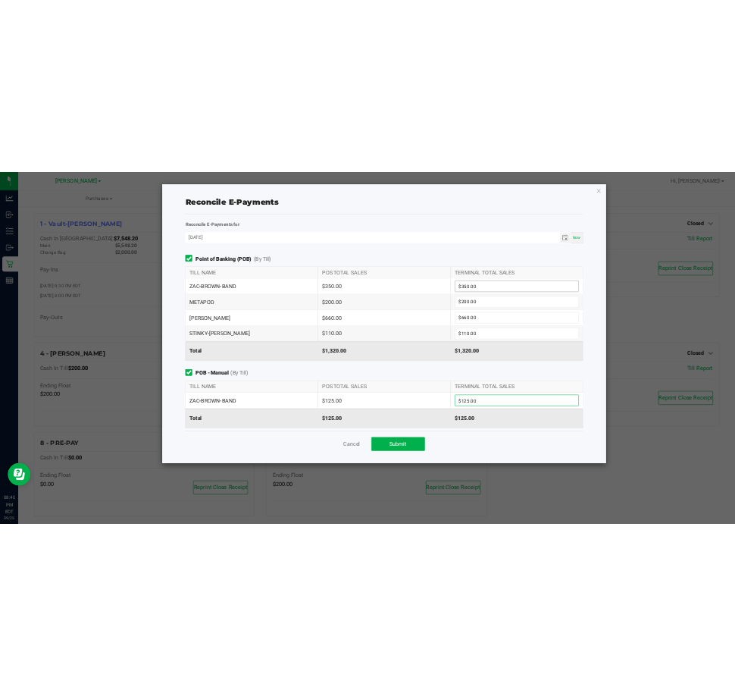
scroll to position [180, 0]
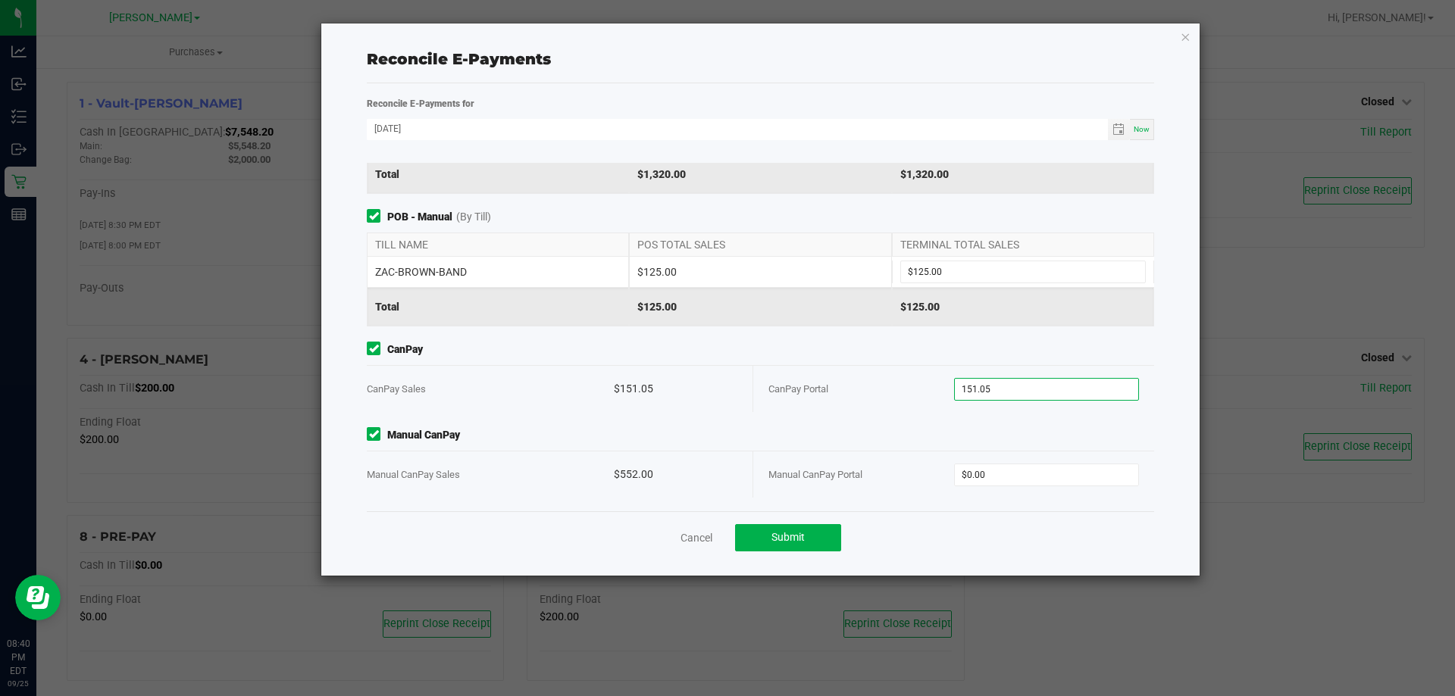
type input "$151.05"
type input "$552.00"
click at [746, 432] on span "Manual CanPay" at bounding box center [760, 435] width 787 height 16
drag, startPoint x: 795, startPoint y: 543, endPoint x: 793, endPoint y: 531, distance: 11.6
click at [795, 543] on span "Submit" at bounding box center [787, 537] width 33 height 12
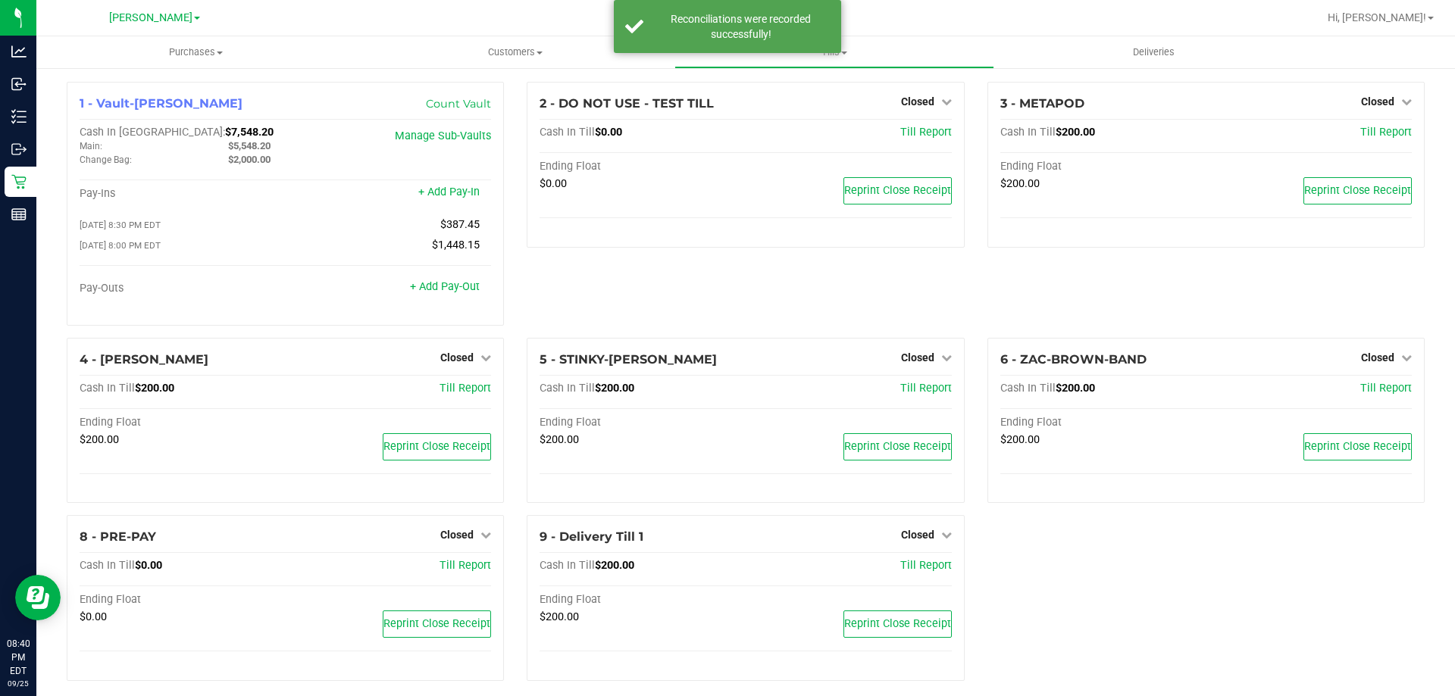
click at [569, 289] on div "2 - DO NOT USE - TEST TILL Closed Open Till Cash In Till $0.00 Till Report Endi…" at bounding box center [745, 210] width 460 height 256
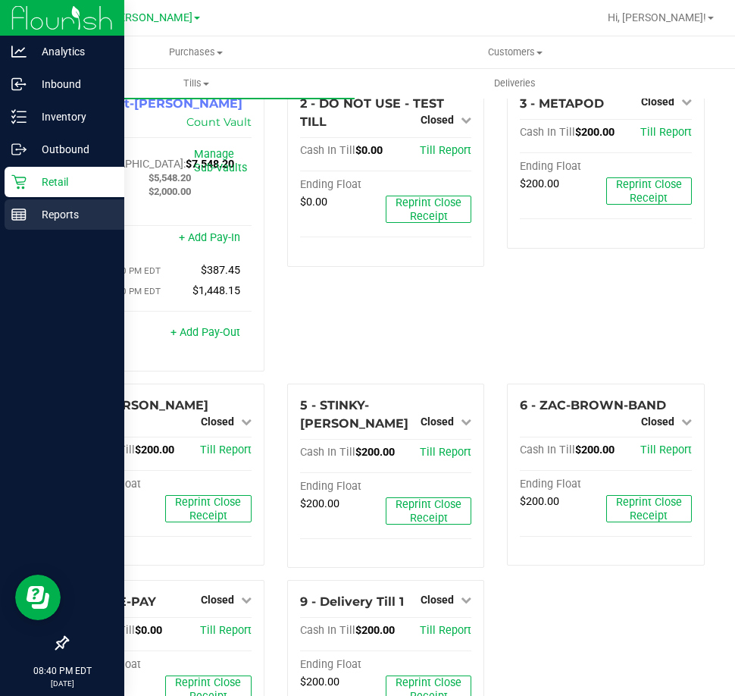
click at [29, 222] on p "Reports" at bounding box center [72, 214] width 91 height 18
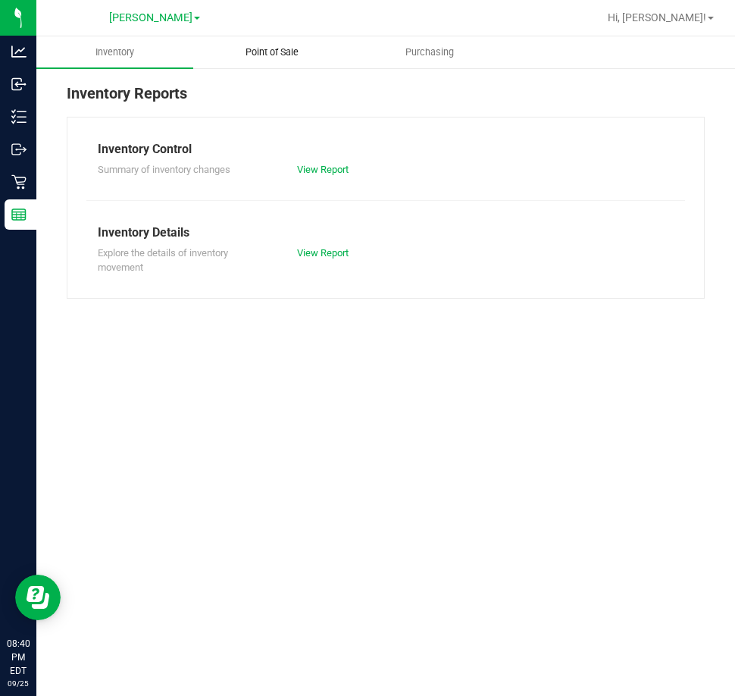
click at [286, 48] on span "Point of Sale" at bounding box center [272, 52] width 94 height 14
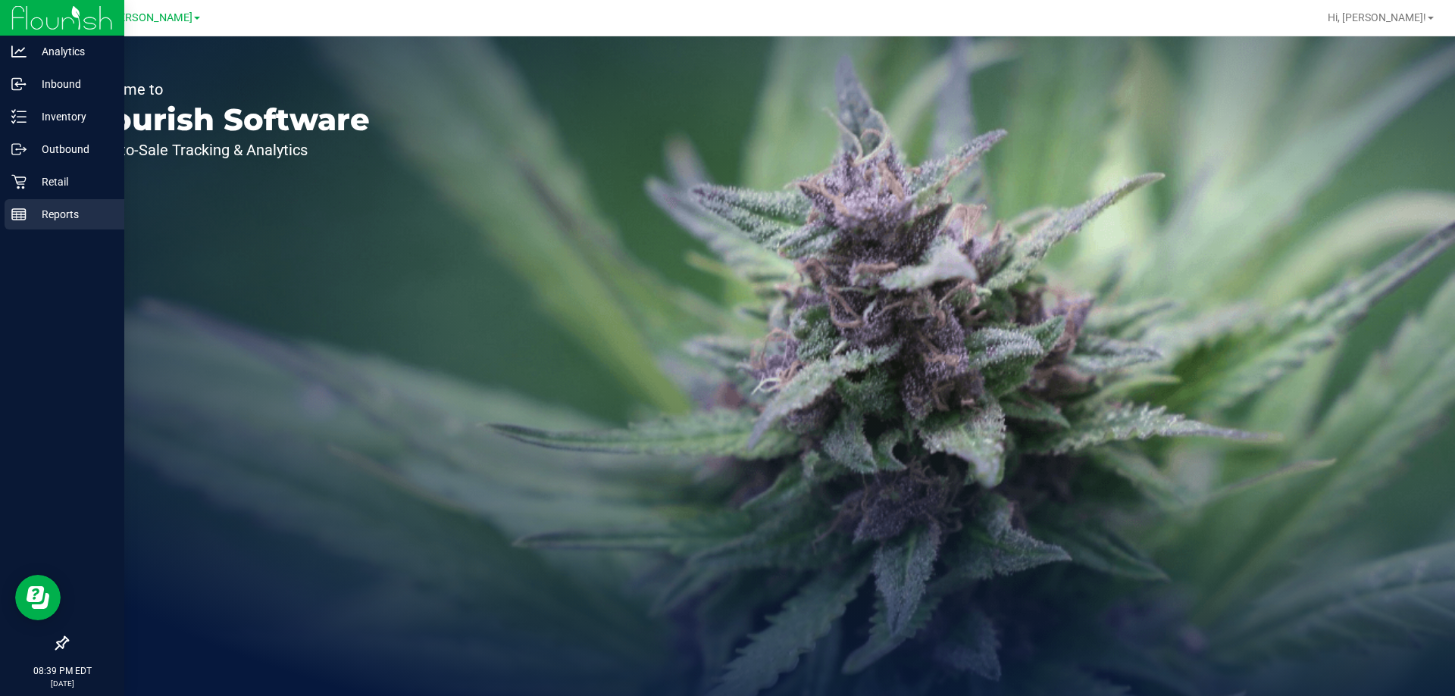
click at [54, 220] on p "Reports" at bounding box center [72, 214] width 91 height 18
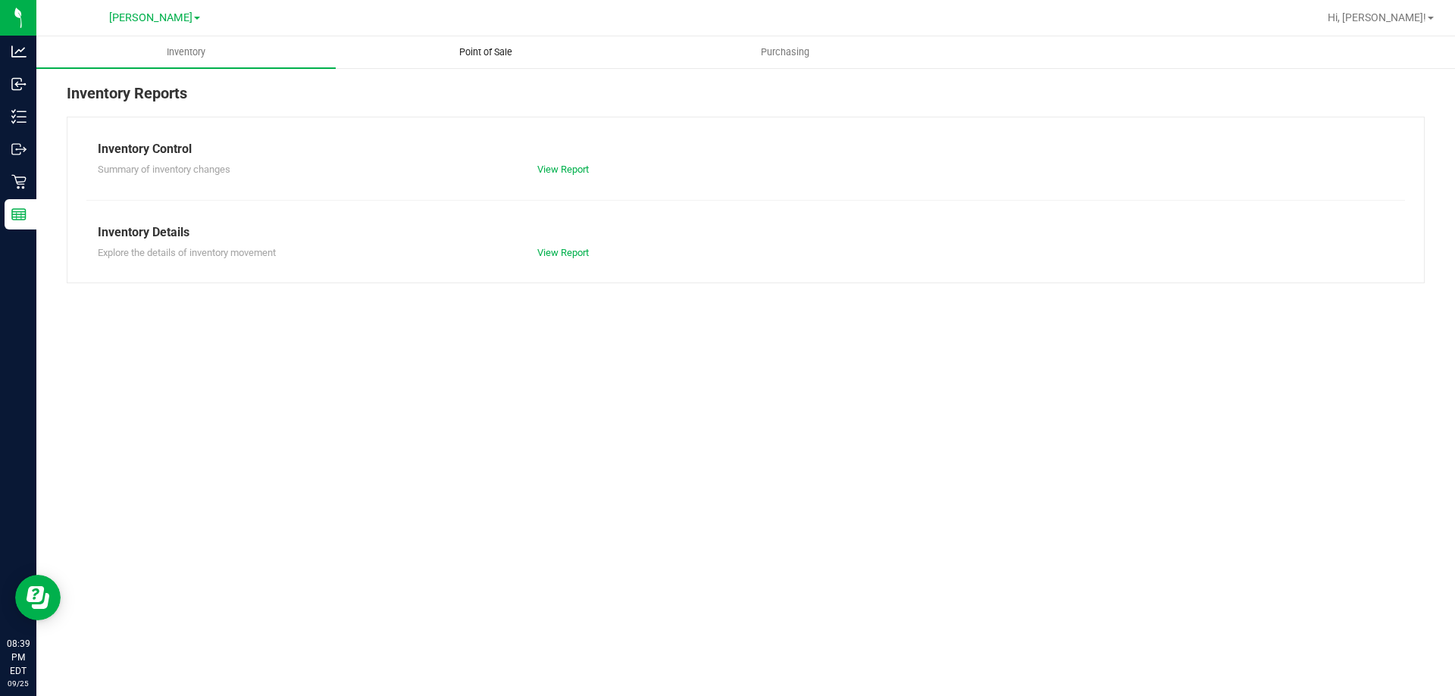
click at [489, 52] on span "Point of Sale" at bounding box center [486, 52] width 94 height 14
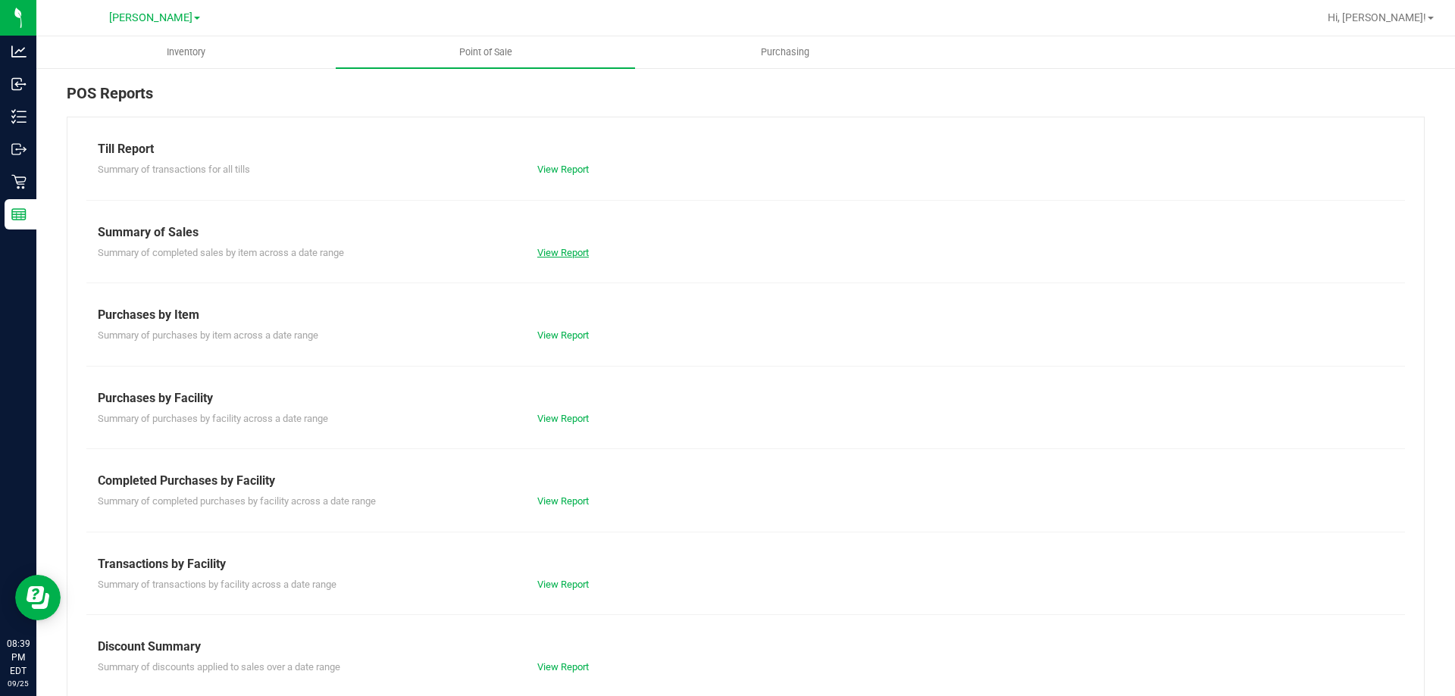
click at [561, 253] on link "View Report" at bounding box center [563, 252] width 52 height 11
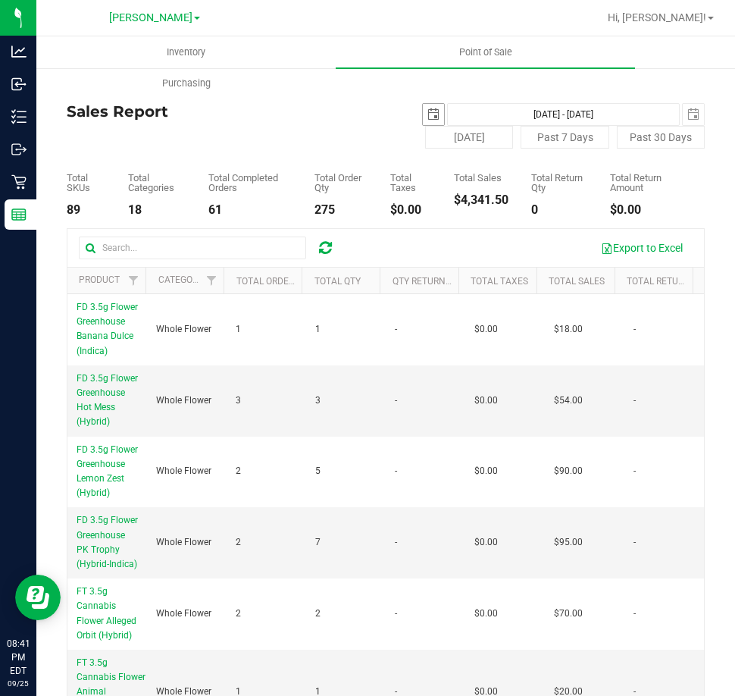
click at [427, 119] on span "select" at bounding box center [433, 114] width 12 height 12
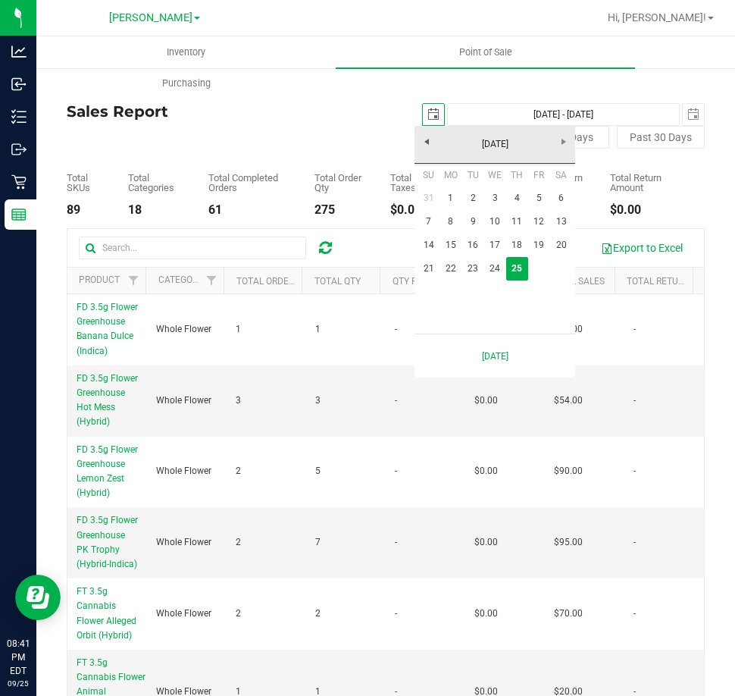
scroll to position [0, 38]
click at [451, 271] on link "22" at bounding box center [450, 268] width 22 height 23
type input "2025-09-22"
type input "Sep 22, 2025 - Sep 25, 2025"
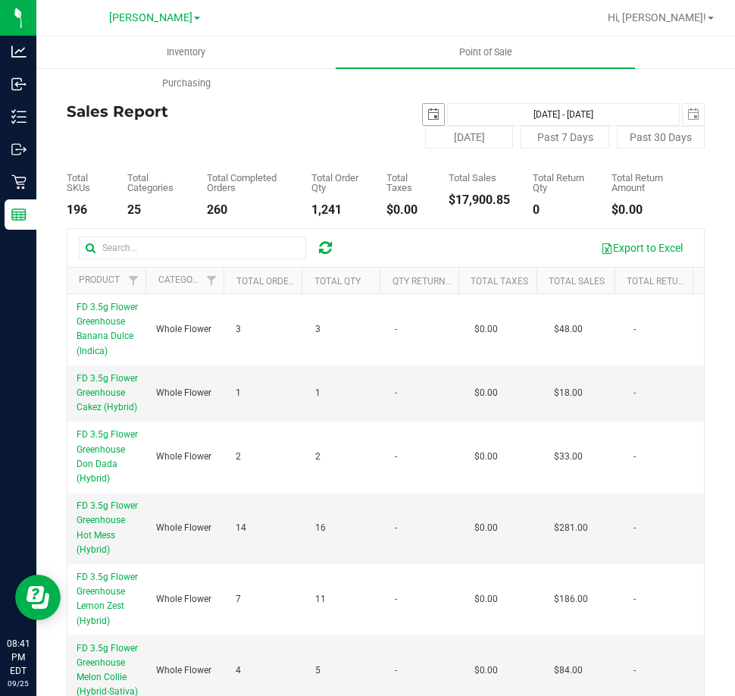
click at [423, 112] on span "select" at bounding box center [433, 114] width 21 height 21
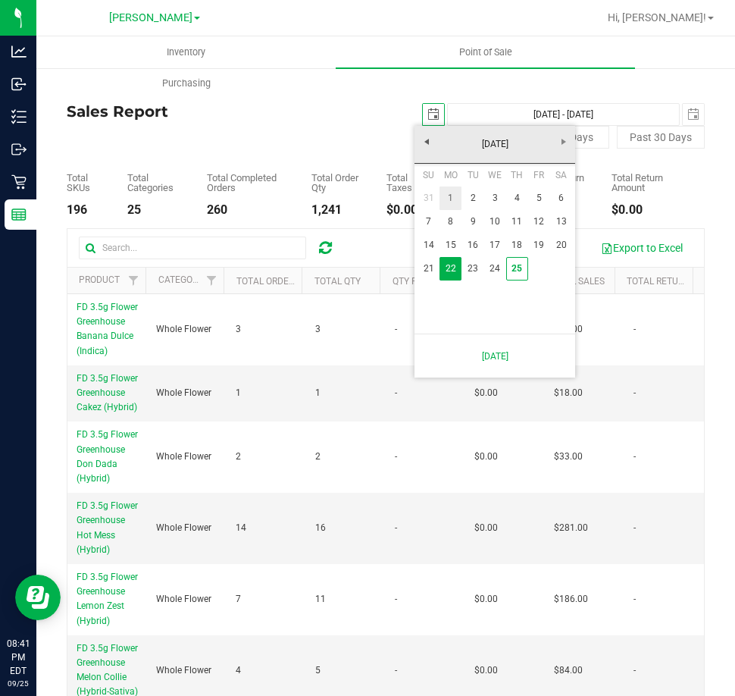
click at [449, 197] on link "1" at bounding box center [450, 197] width 22 height 23
type input "2025-09-01"
type input "Sep 1, 2025 - Sep 25, 2025"
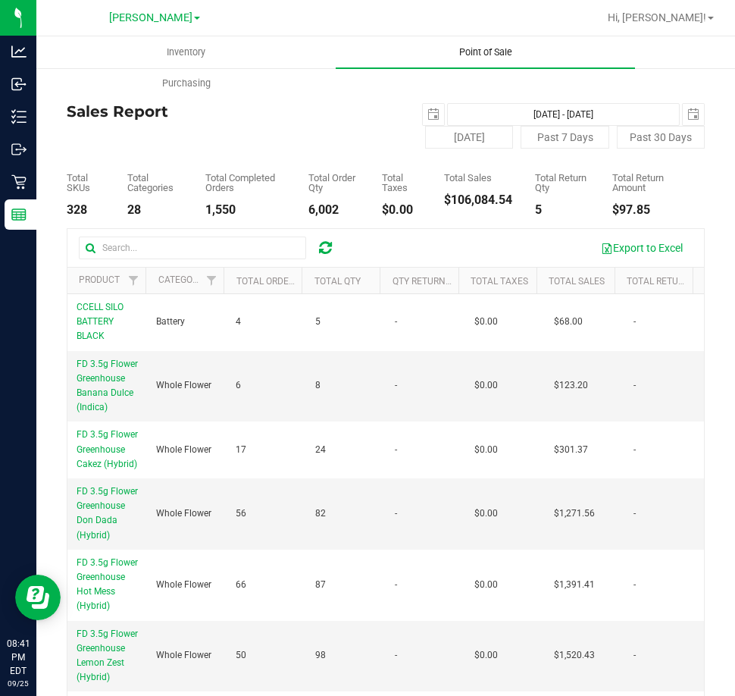
click at [488, 52] on span "Point of Sale" at bounding box center [486, 52] width 94 height 14
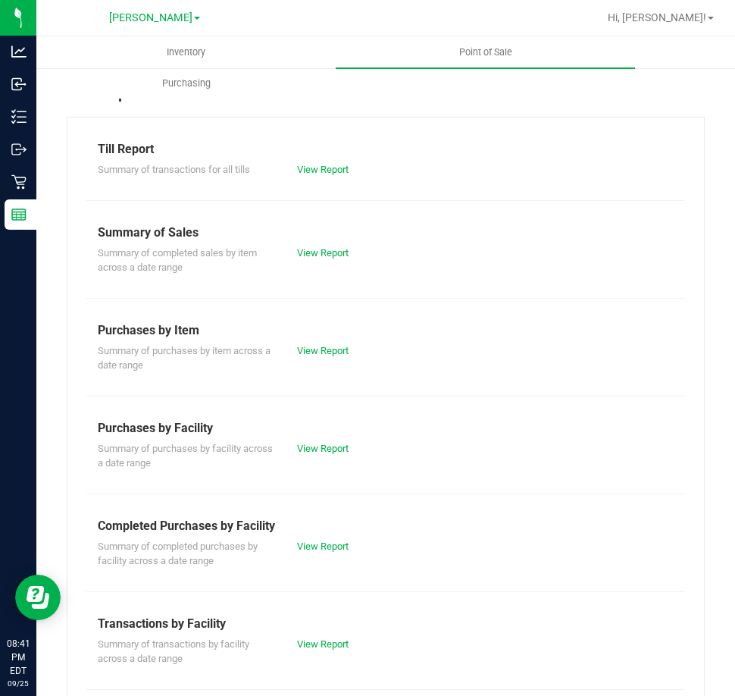
click at [314, 650] on div "View Report" at bounding box center [336, 643] width 100 height 15
click at [314, 639] on link "View Report" at bounding box center [323, 643] width 52 height 11
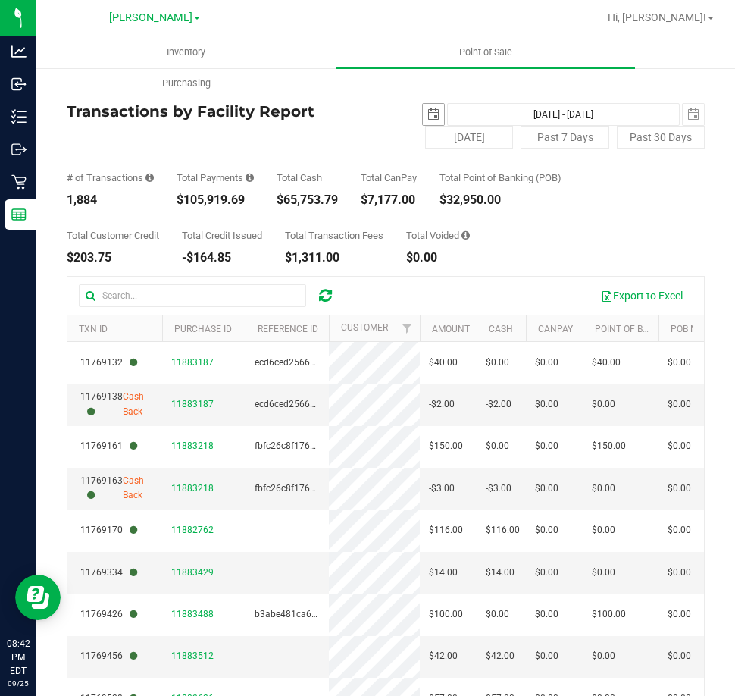
click at [432, 117] on span "select" at bounding box center [433, 114] width 12 height 12
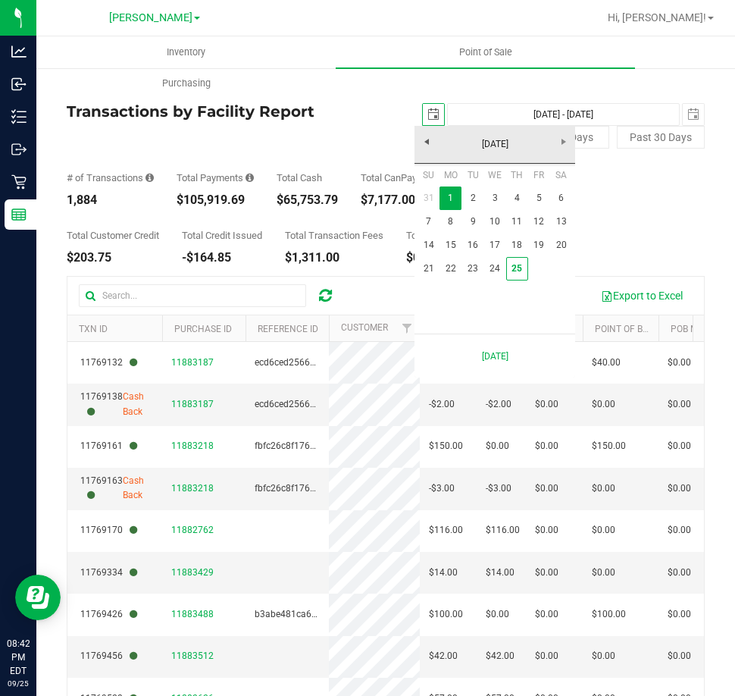
scroll to position [0, 38]
click at [524, 269] on link "25" at bounding box center [517, 268] width 22 height 23
type input "2025-09-25"
type input "Sep 25, 2025 - Sep 25, 2025"
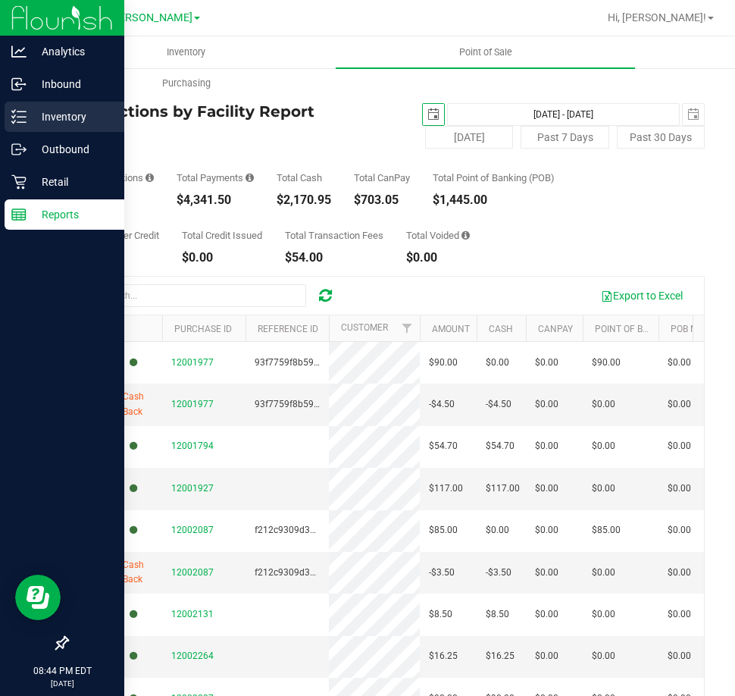
click at [23, 109] on icon at bounding box center [18, 116] width 15 height 15
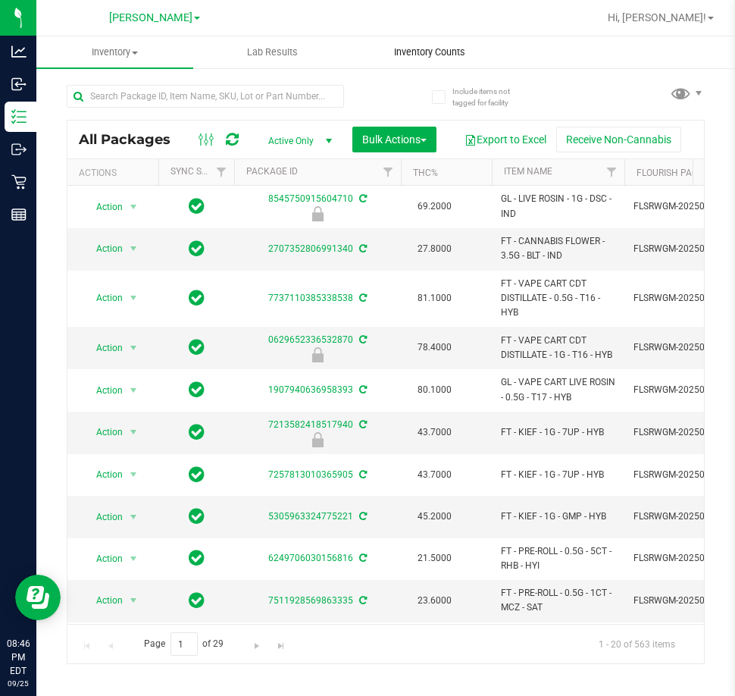
click at [435, 50] on span "Inventory Counts" at bounding box center [430, 52] width 112 height 14
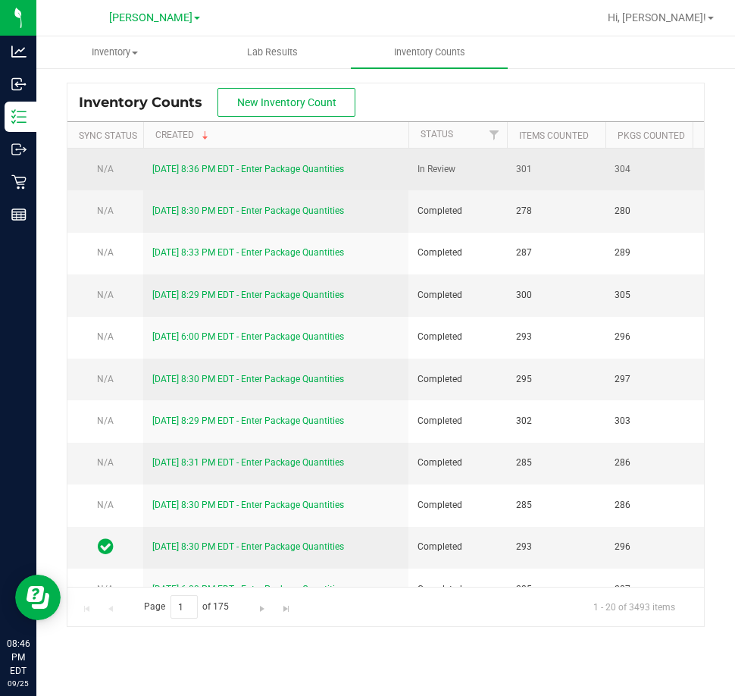
click at [266, 166] on link "9/25/25 8:36 PM EDT - Enter Package Quantities" at bounding box center [248, 169] width 192 height 11
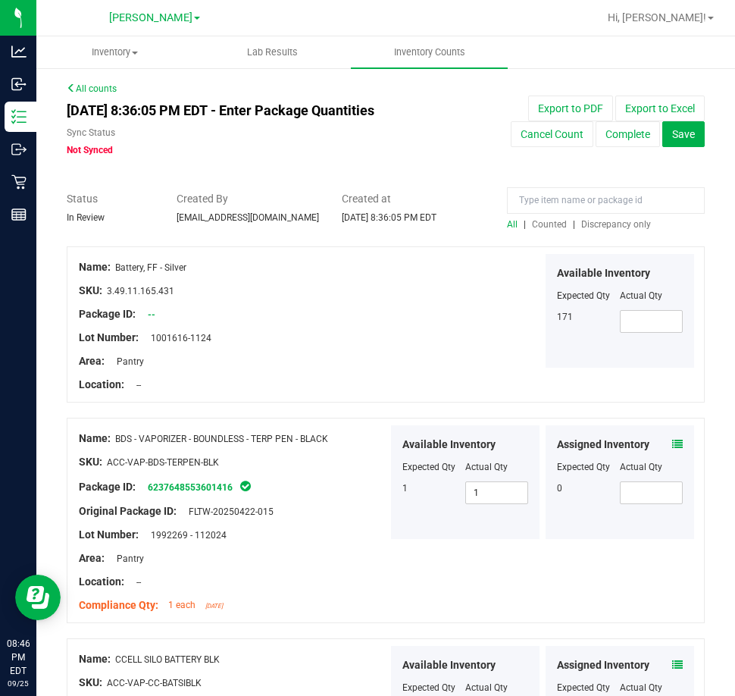
click at [608, 226] on span "Discrepancy only" at bounding box center [616, 224] width 70 height 11
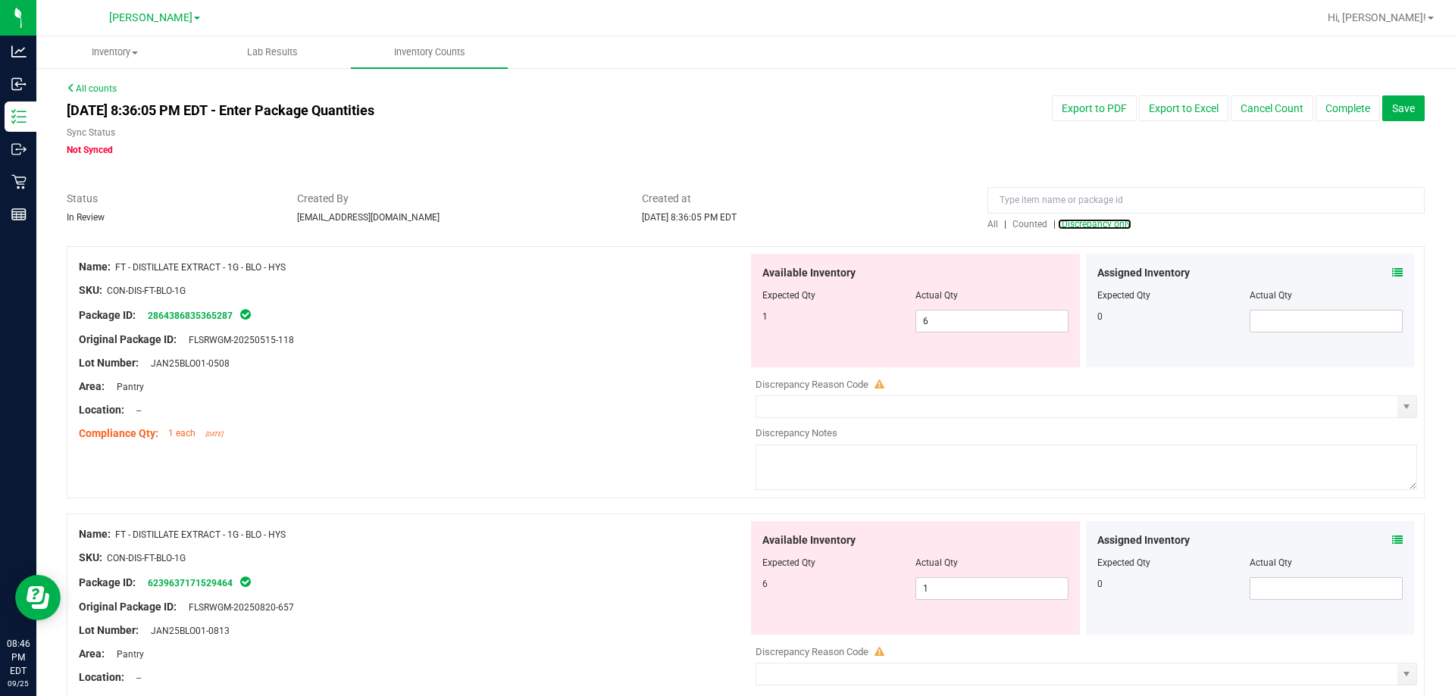
scroll to position [76, 0]
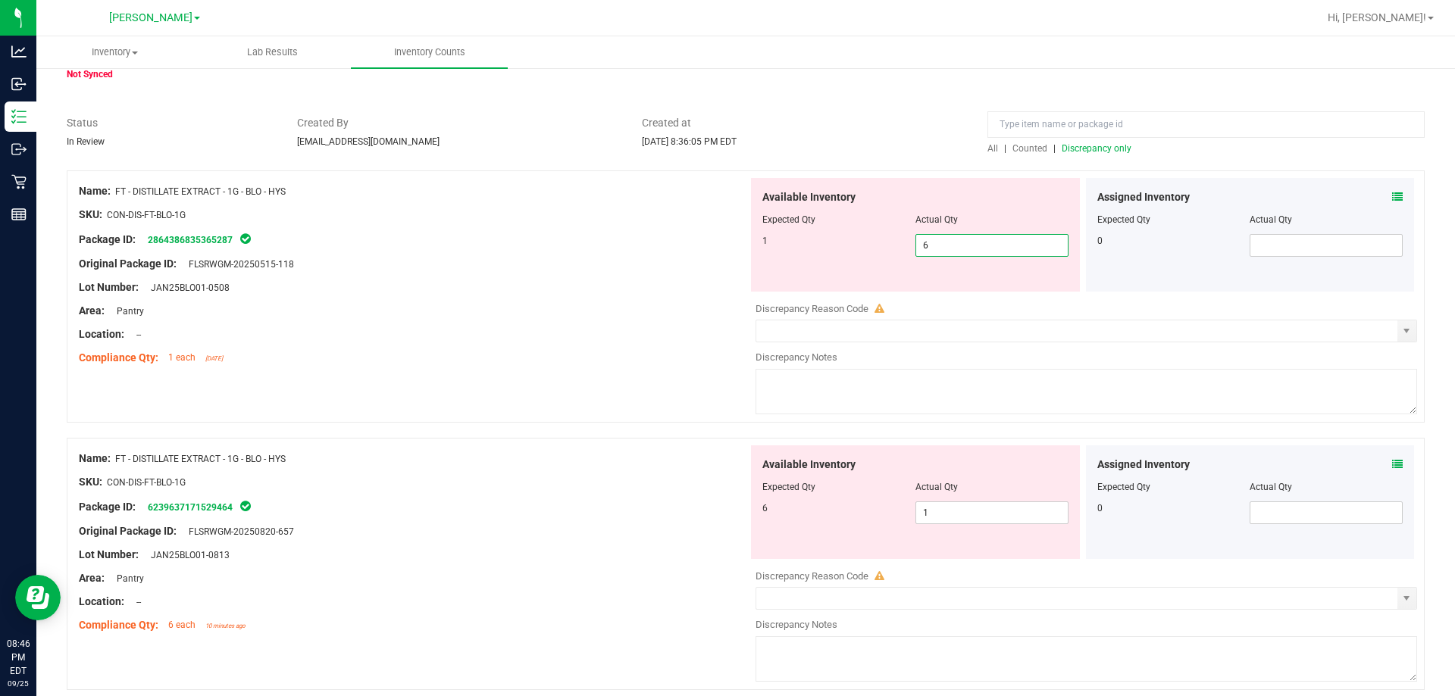
drag, startPoint x: 932, startPoint y: 247, endPoint x: 871, endPoint y: 240, distance: 61.0
click at [873, 242] on div "1 6 6" at bounding box center [915, 245] width 306 height 23
type input "1"
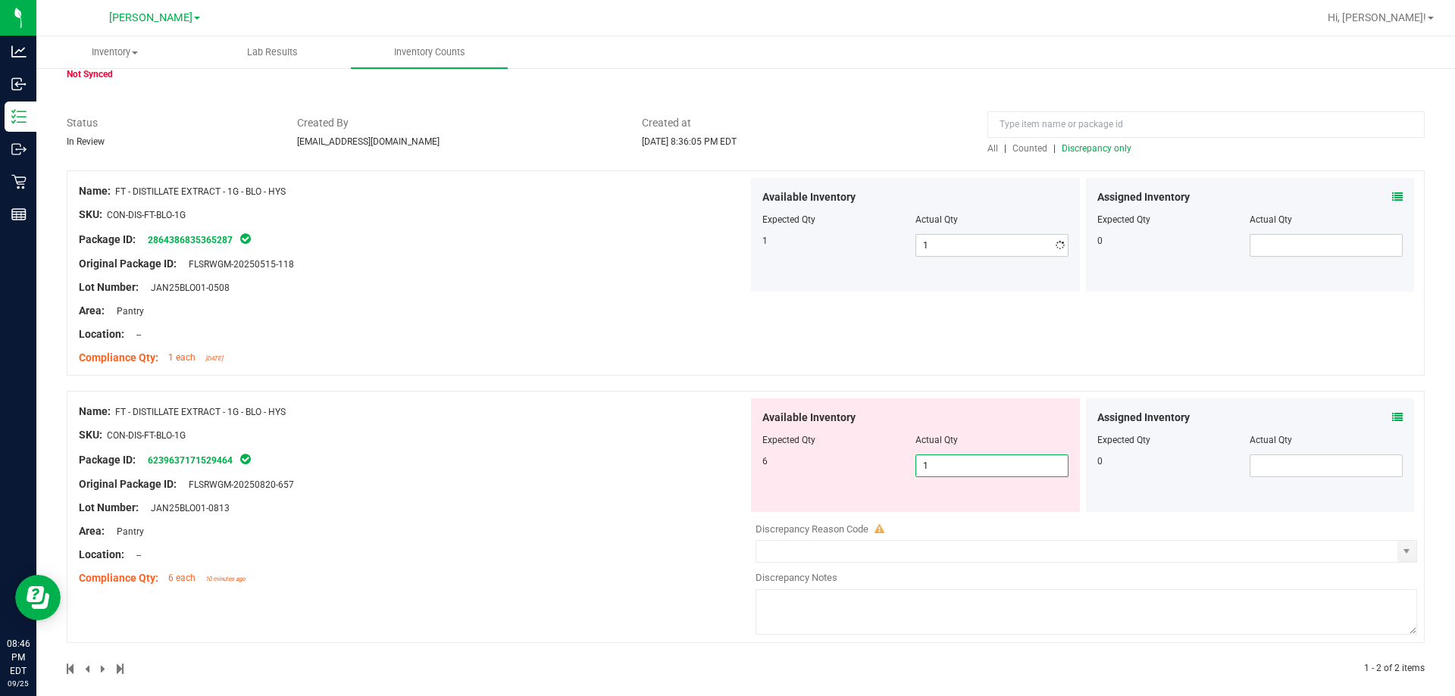
drag, startPoint x: 919, startPoint y: 510, endPoint x: 834, endPoint y: 496, distance: 86.1
click at [837, 496] on div "Available Inventory Expected Qty Actual Qty 6 1 1" at bounding box center [915, 456] width 329 height 114
type input "6"
click at [654, 512] on div "Name: FT - DISTILLATE EXTRACT - 1G - BLO - HYS SKU: CON-DIS-FT-BLO-1G Package I…" at bounding box center [413, 495] width 669 height 193
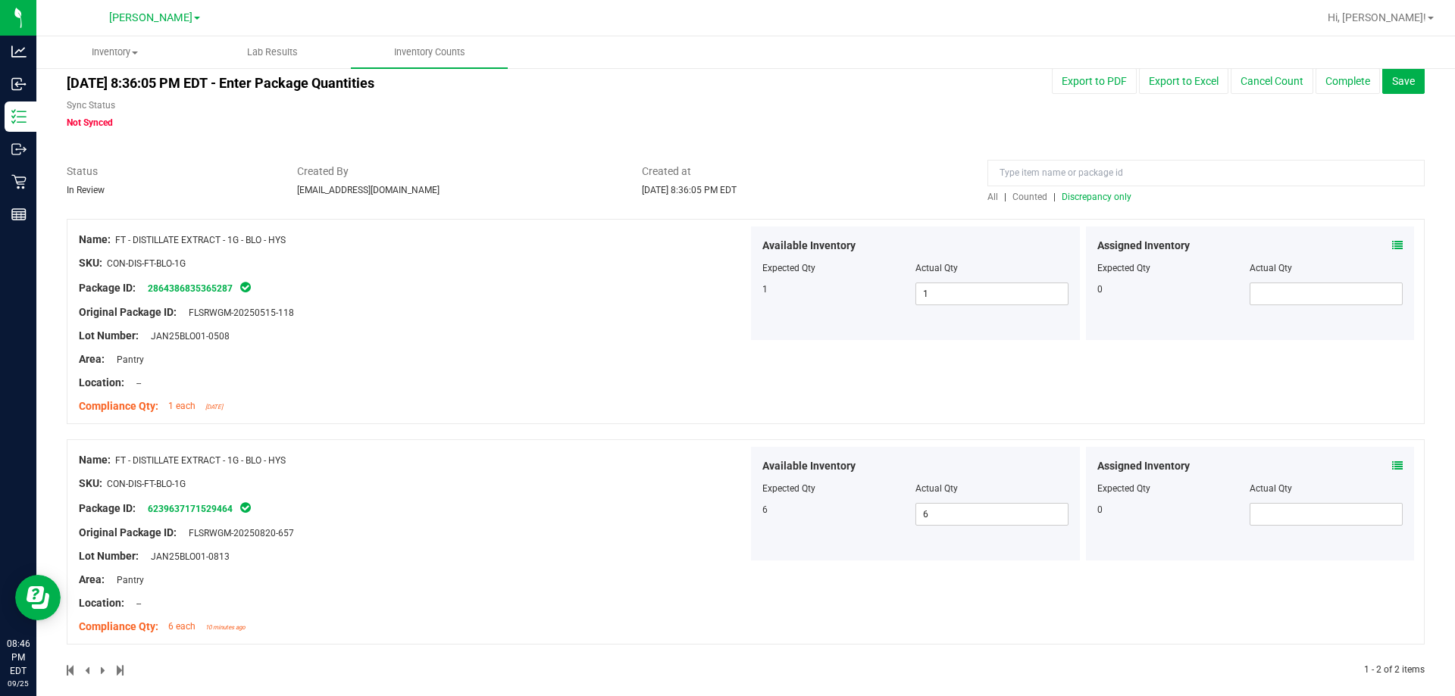
scroll to position [42, 0]
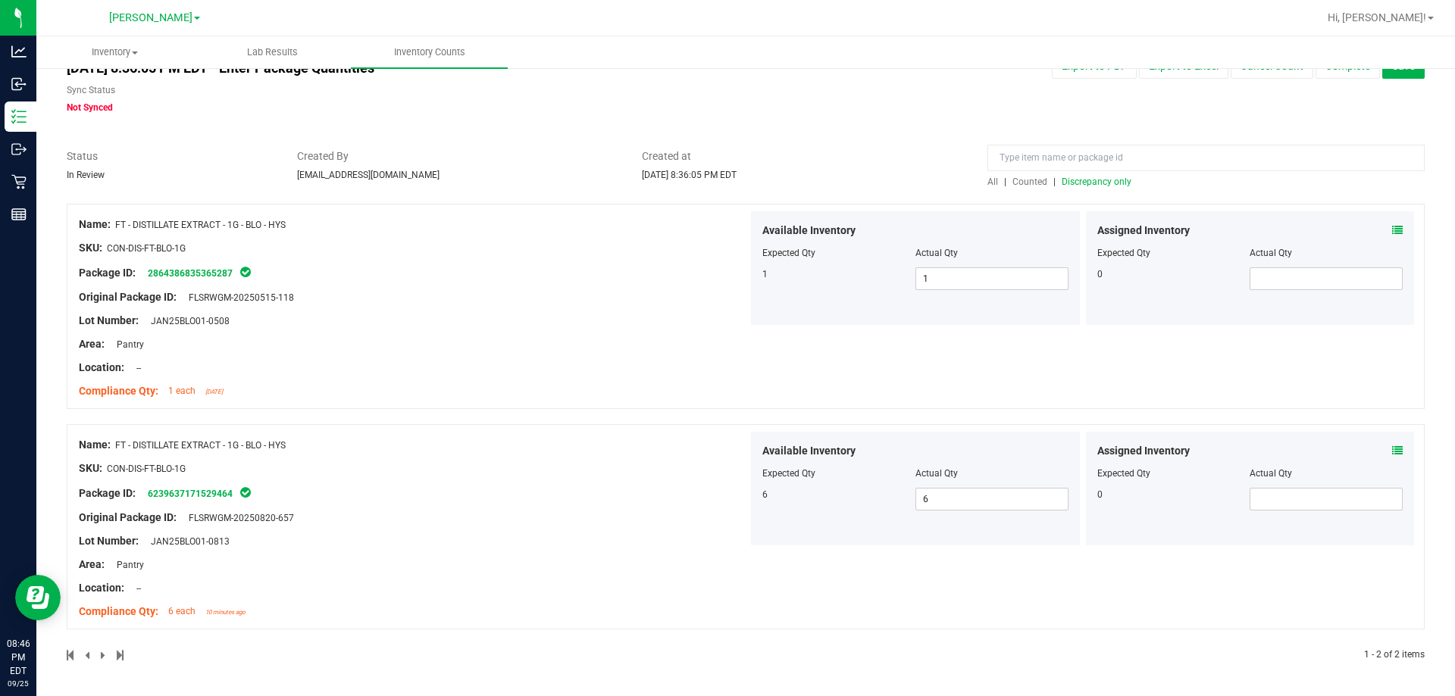
click at [1087, 180] on span "Discrepancy only" at bounding box center [1097, 182] width 70 height 11
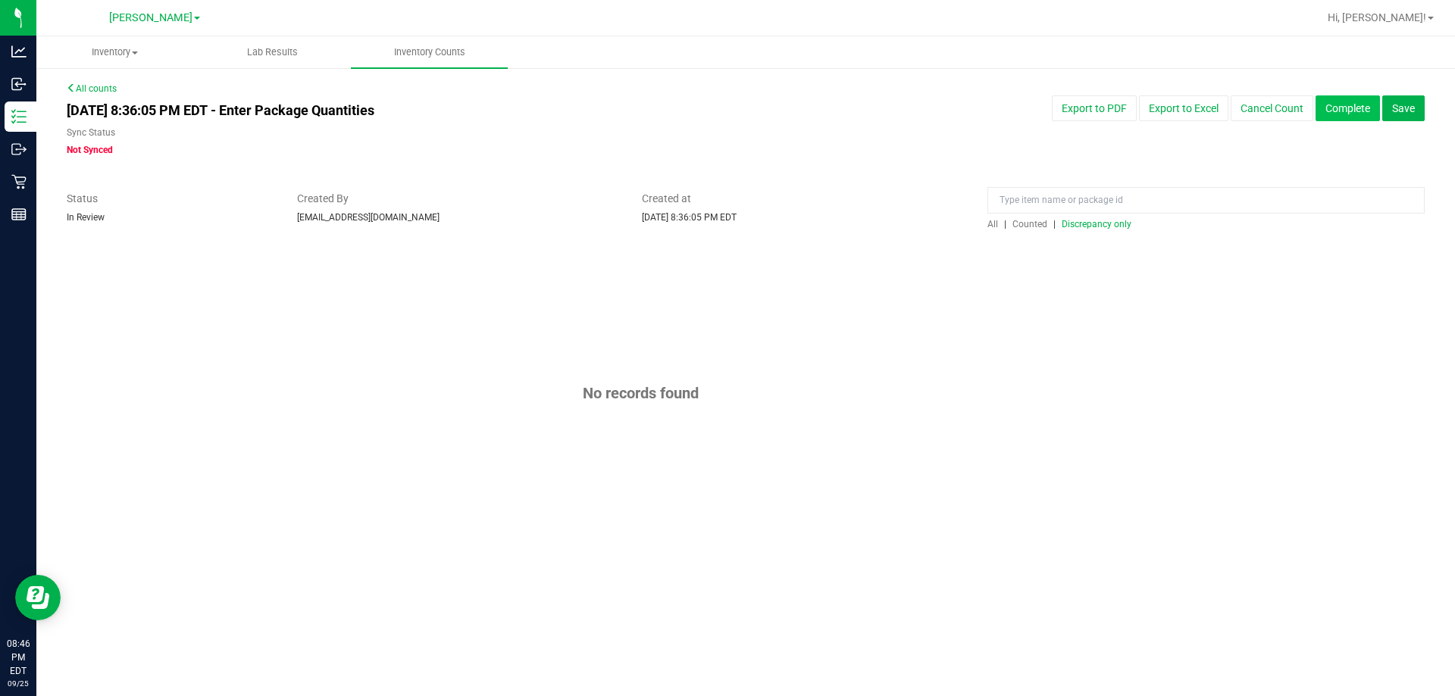
click at [1341, 107] on button "Complete" at bounding box center [1347, 108] width 64 height 26
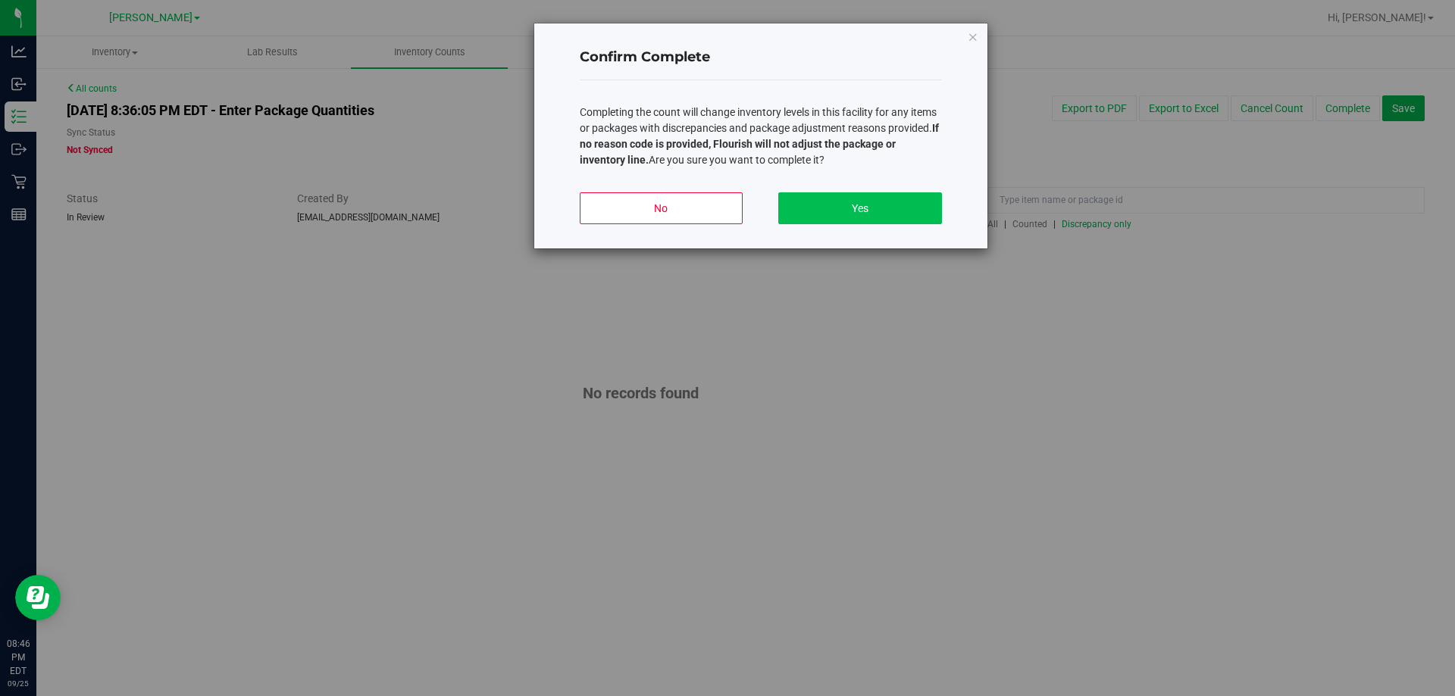
drag, startPoint x: 886, startPoint y: 183, endPoint x: 885, endPoint y: 202, distance: 19.0
click at [885, 183] on div "No Yes" at bounding box center [761, 214] width 362 height 68
click at [885, 202] on button "Yes" at bounding box center [859, 208] width 163 height 32
